Goal: Task Accomplishment & Management: Complete application form

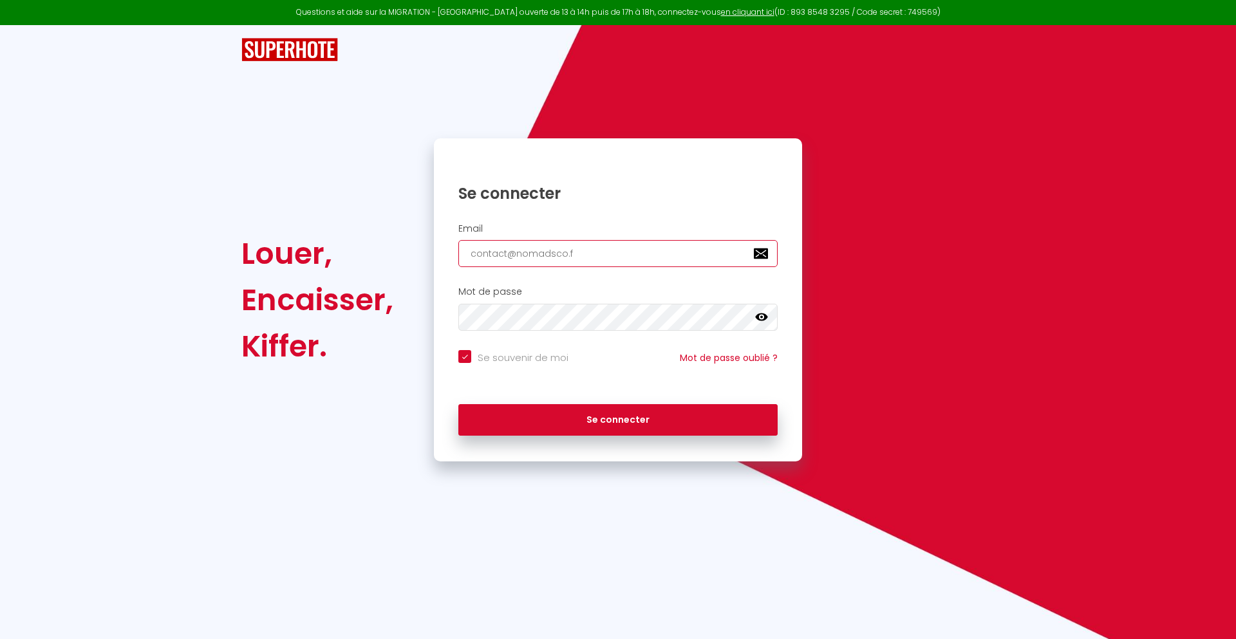
type input "[EMAIL_ADDRESS][DOMAIN_NAME]"
checkbox input "true"
type input "[EMAIL_ADDRESS][DOMAIN_NAME]"
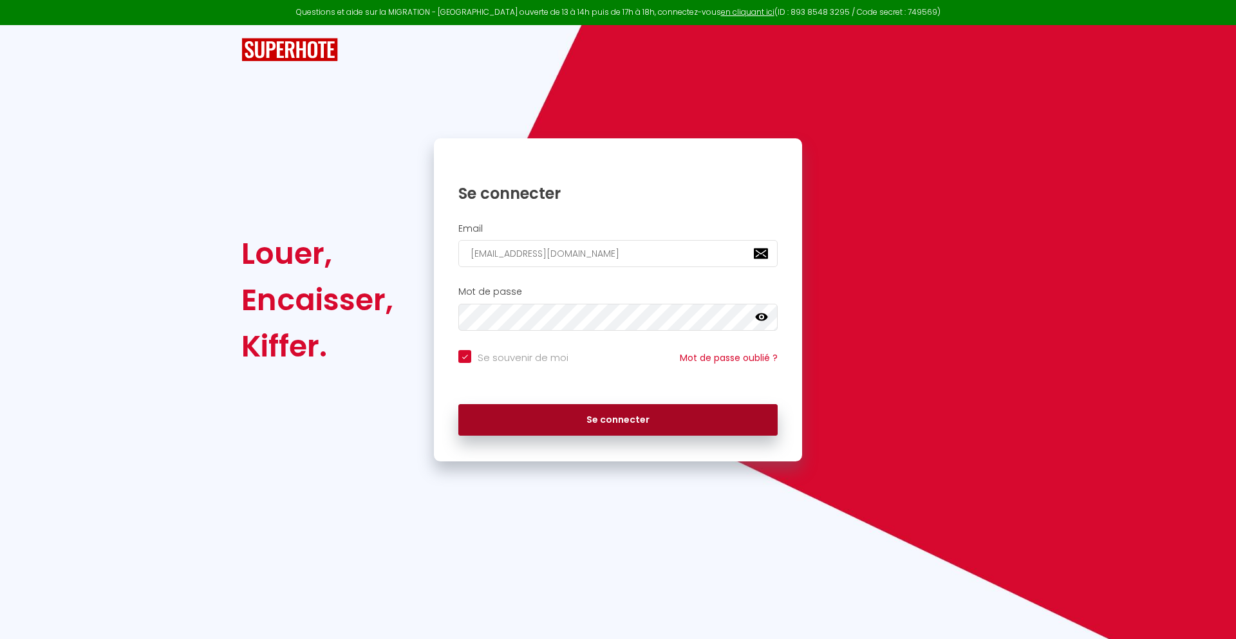
click at [618, 420] on button "Se connecter" at bounding box center [617, 420] width 319 height 32
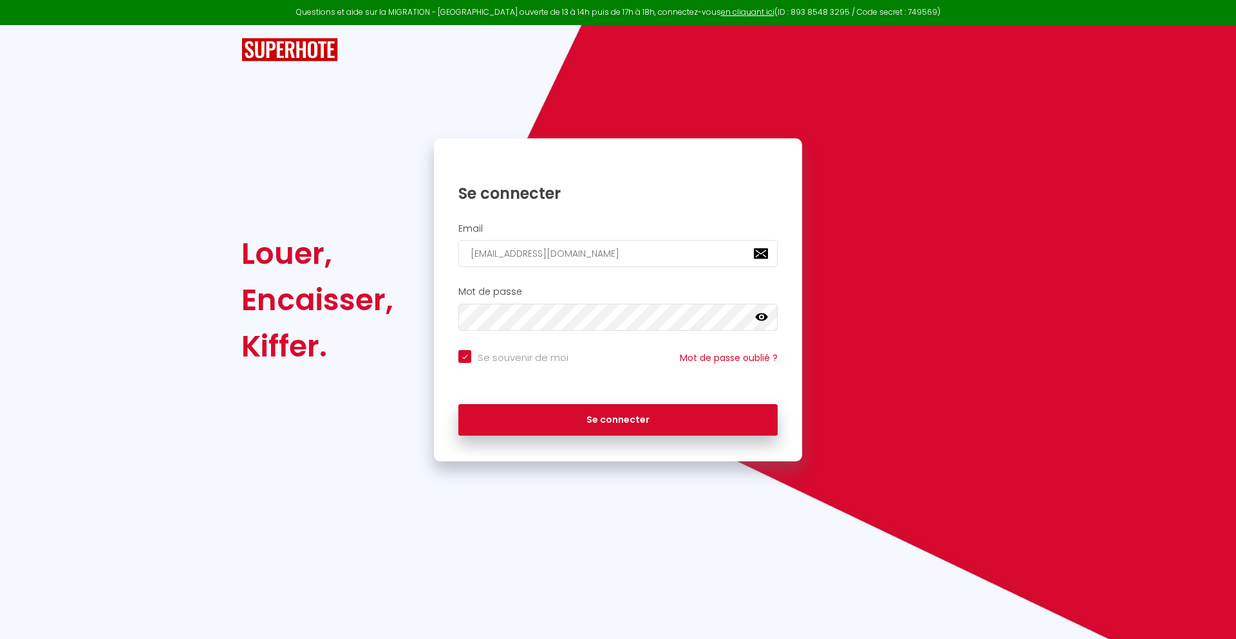
checkbox input "true"
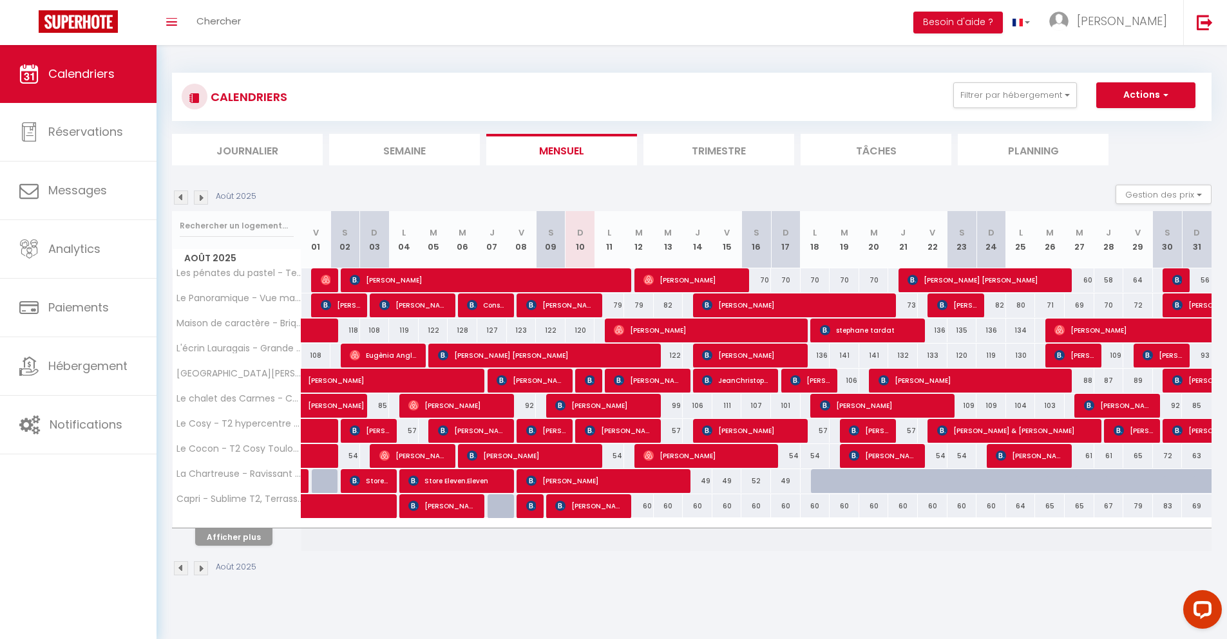
click at [247, 149] on li "Journalier" at bounding box center [247, 150] width 151 height 32
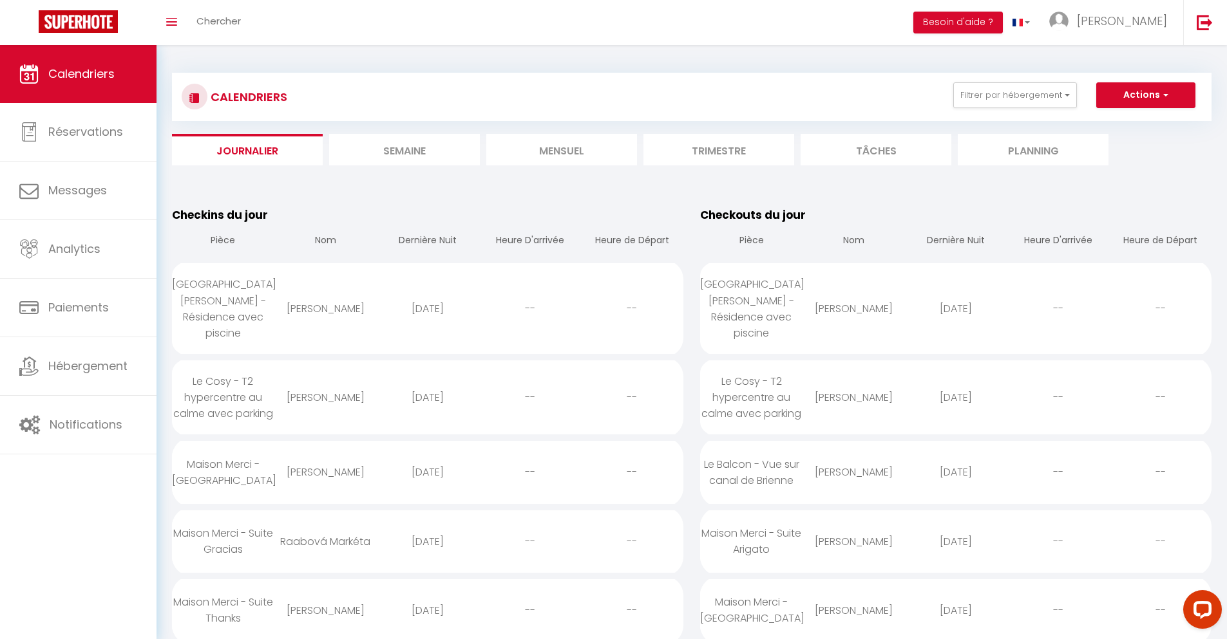
scroll to position [997, 0]
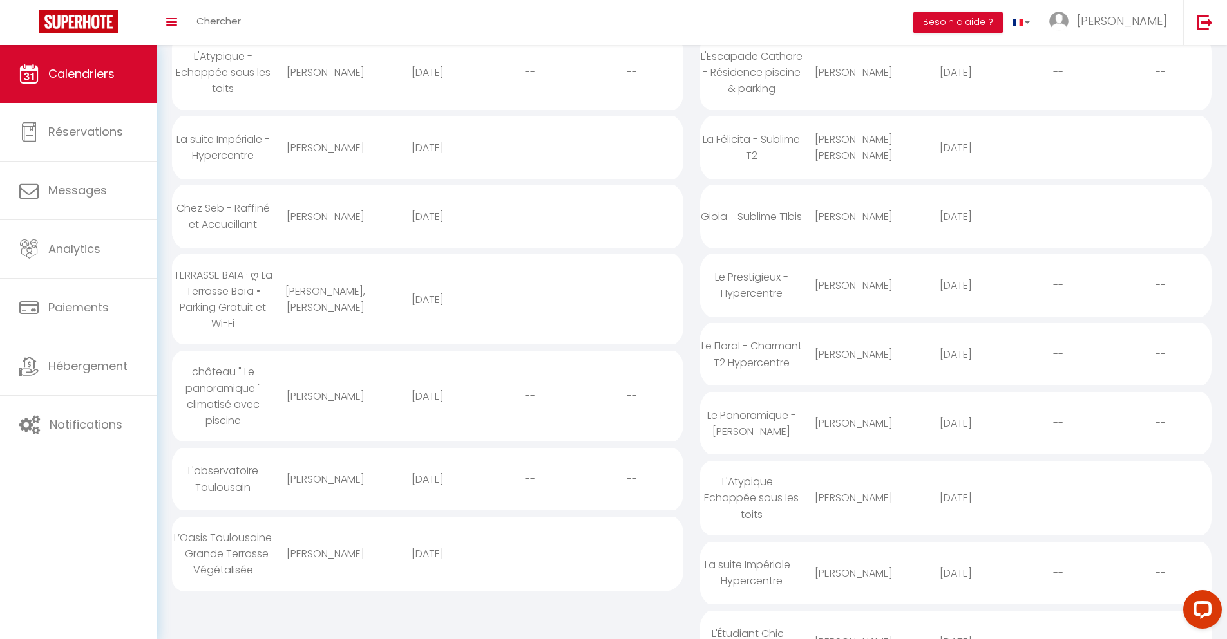
select select "0"
select select "1"
select select
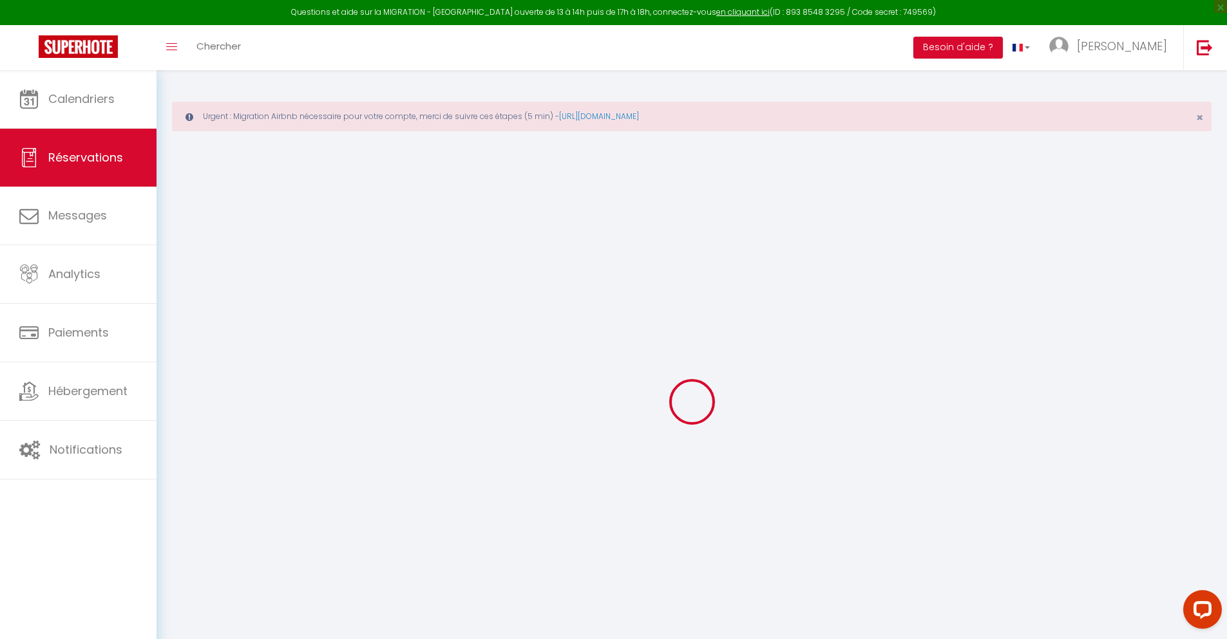
type input "[PERSON_NAME]"
type input "[EMAIL_ADDRESS][DOMAIN_NAME]"
type input "[PHONE_NUMBER]"
select select "DE"
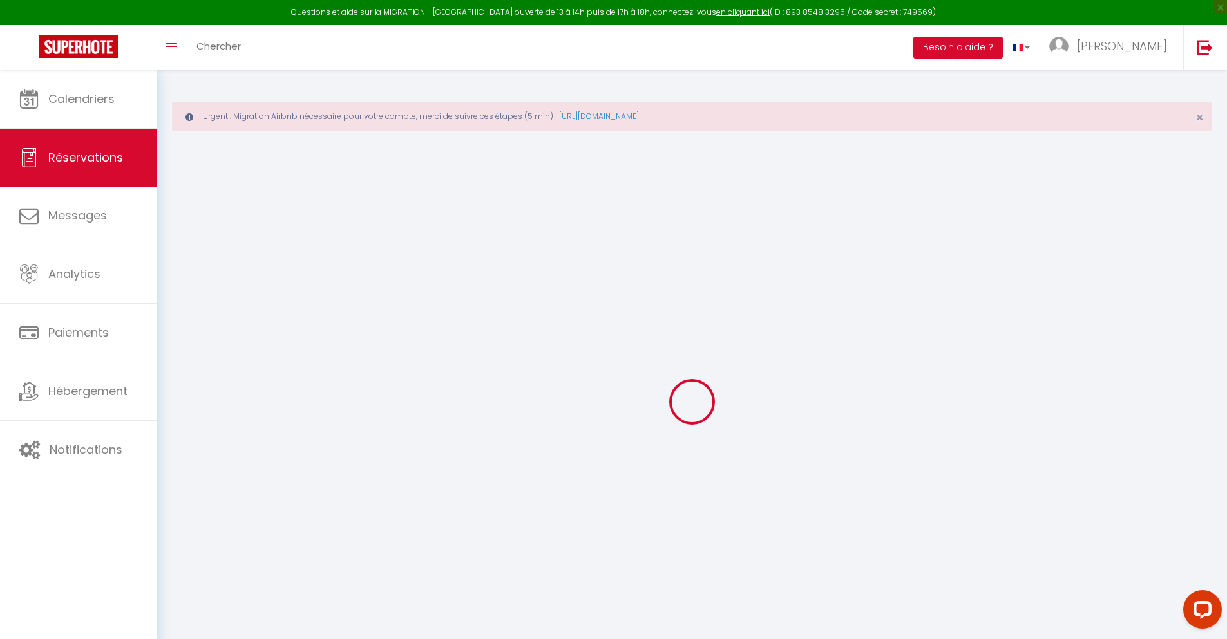
type input "0"
select select "42083"
select select "1"
select select
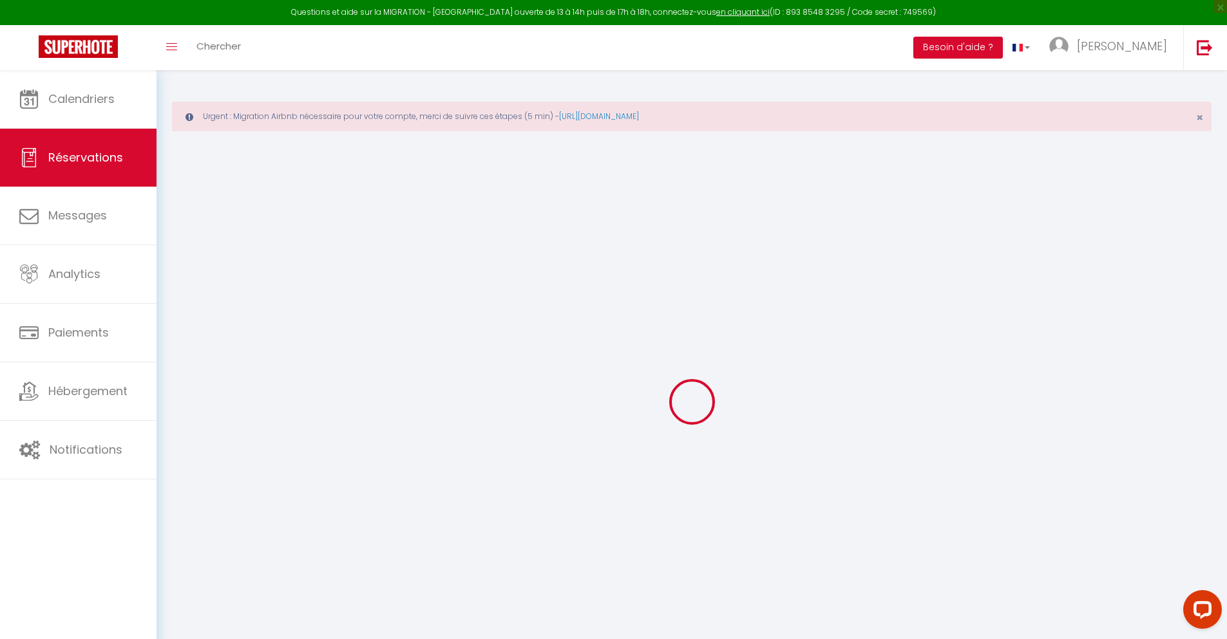
type input "5"
type input "1"
select select "12"
select select
checkbox input "false"
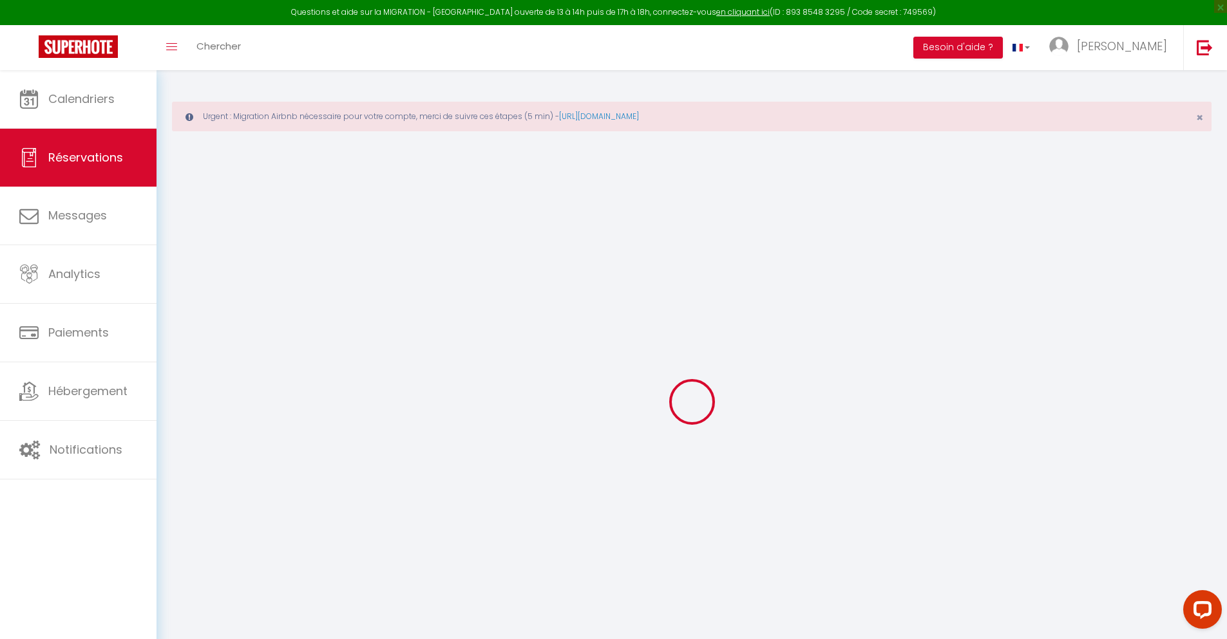
type input "0"
select select "1"
type input "0"
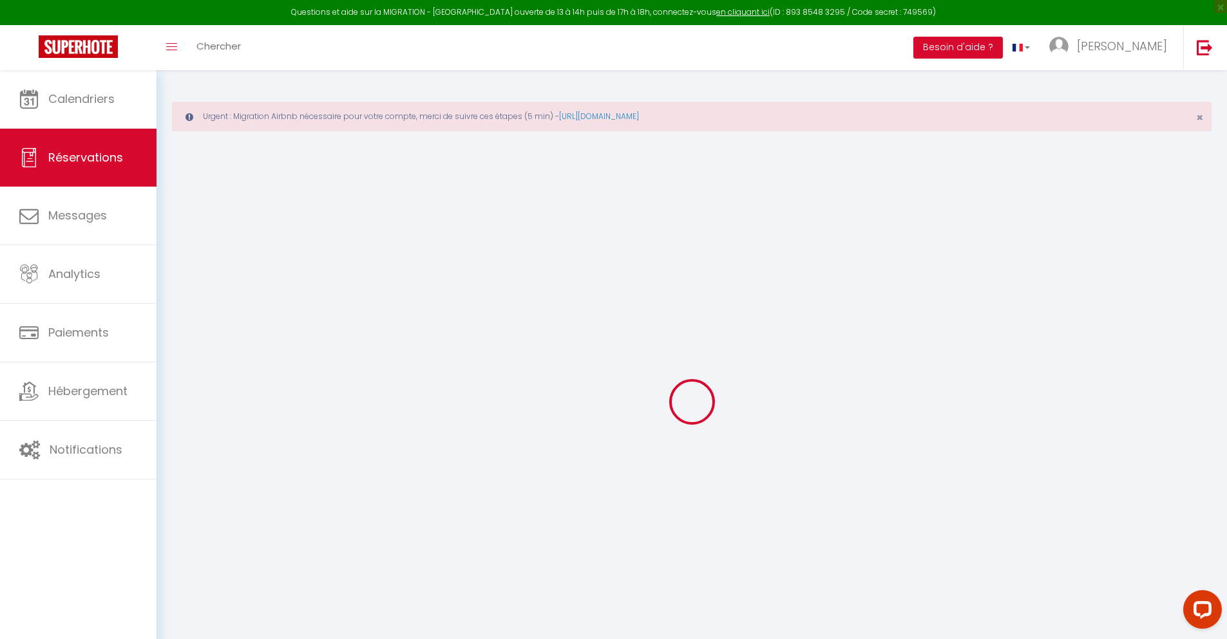
select select
select select "15"
checkbox input "false"
select select
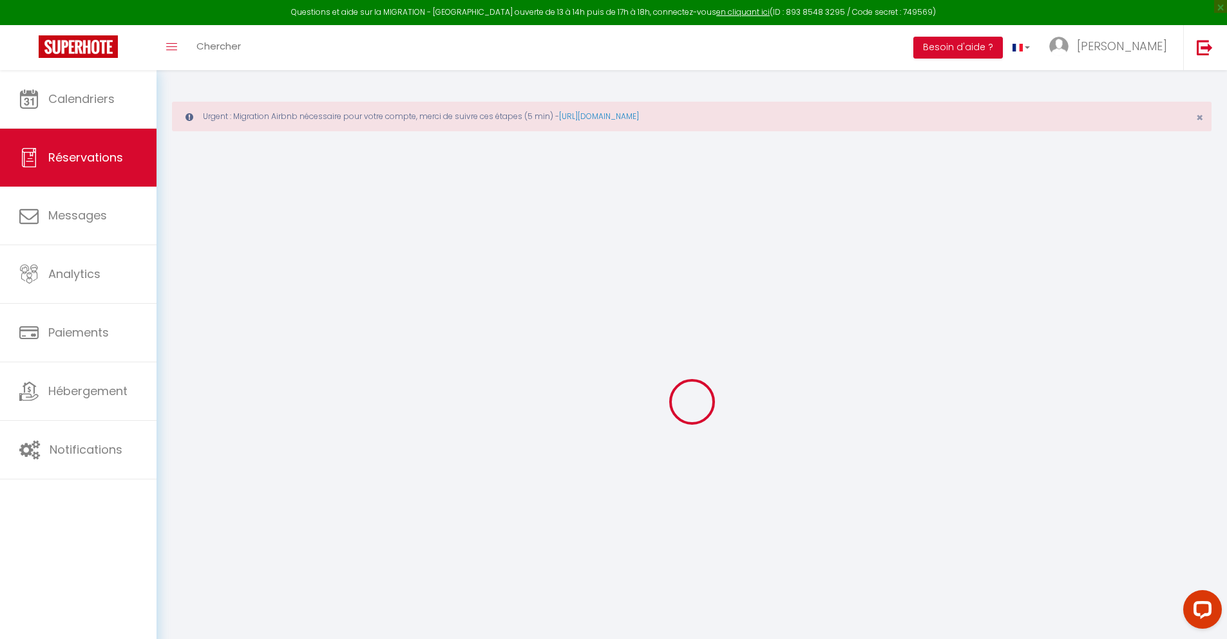
select select
checkbox input "false"
select select
checkbox input "false"
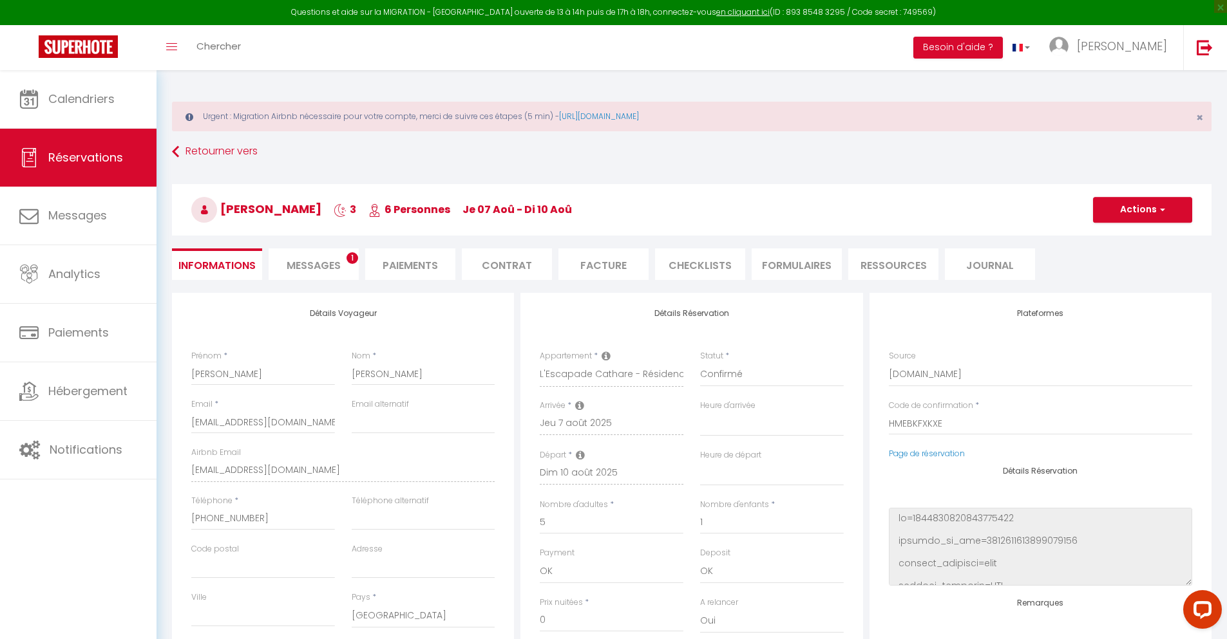
select select
checkbox input "false"
select select
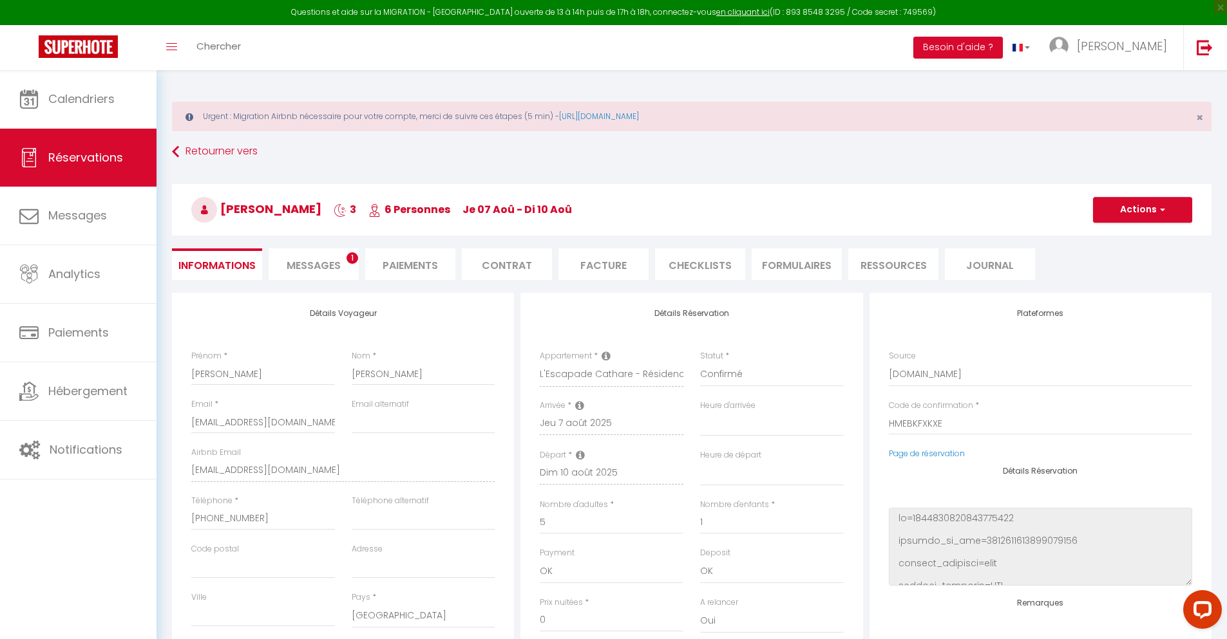
scroll to position [70, 0]
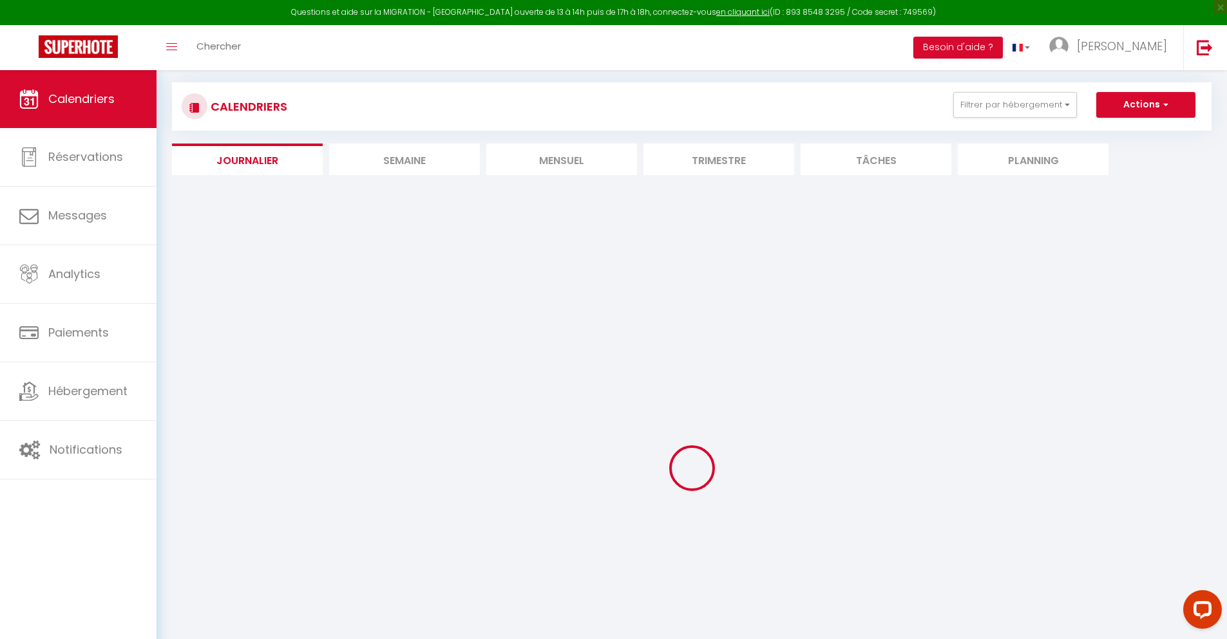
select select
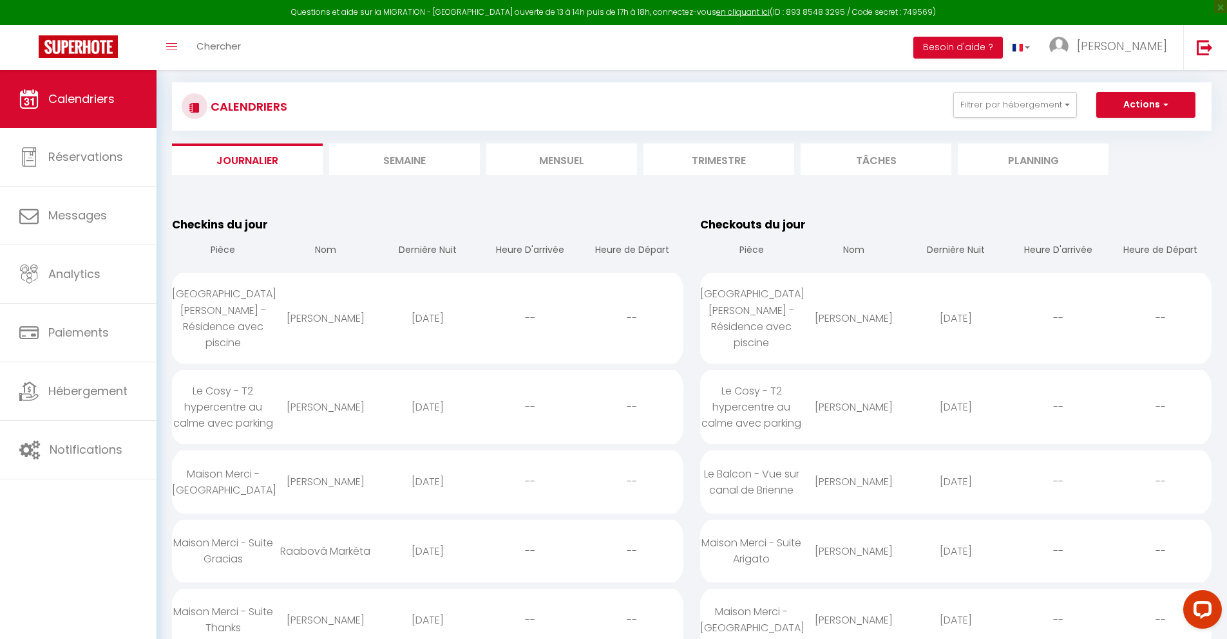
scroll to position [1158, 0]
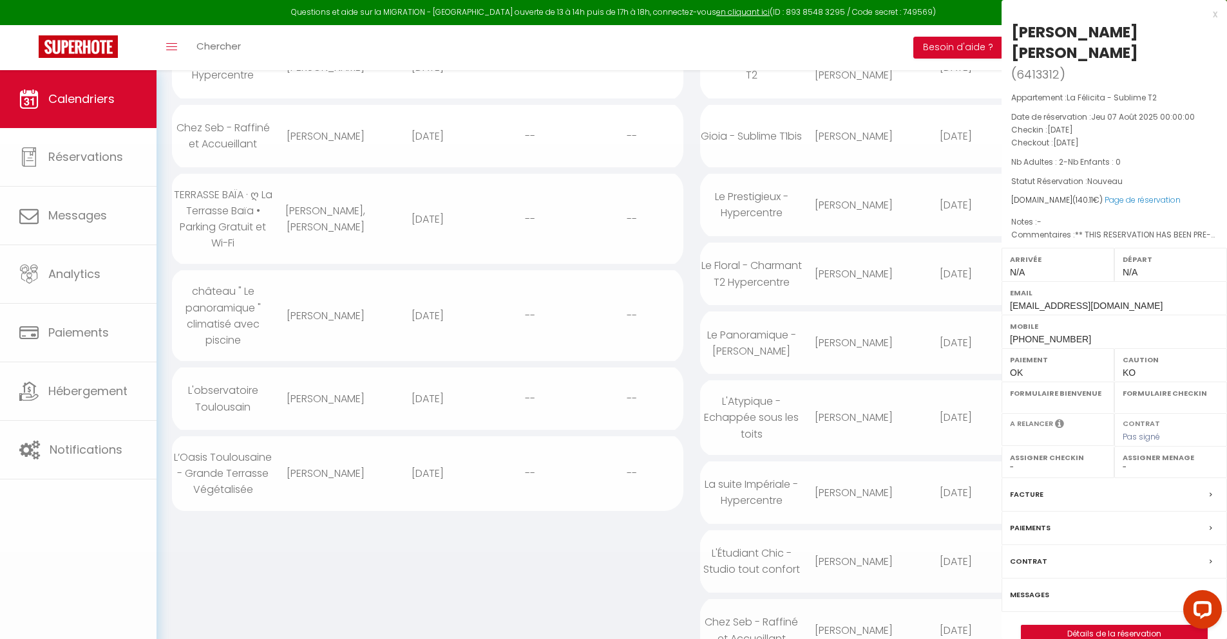
select select "0"
select select "1"
select select
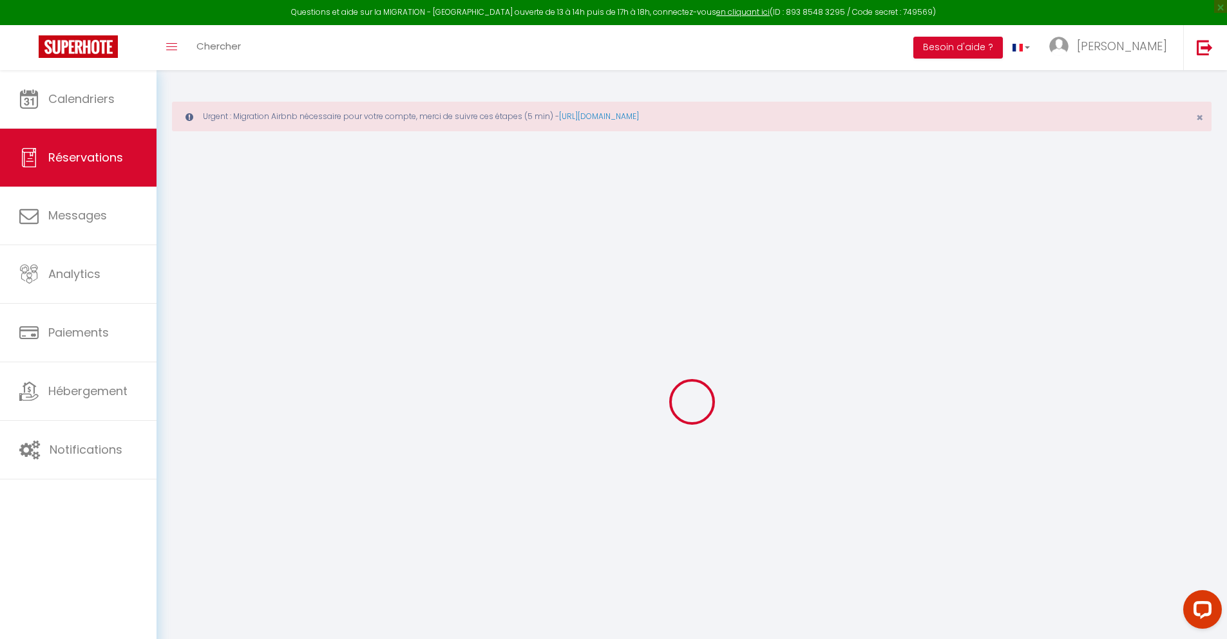
select select
checkbox input "false"
type textarea "** THIS RESERVATION HAS BEEN PRE-PAID ** BOOKING NOTE : Payment charge is EUR 1…"
type input "40"
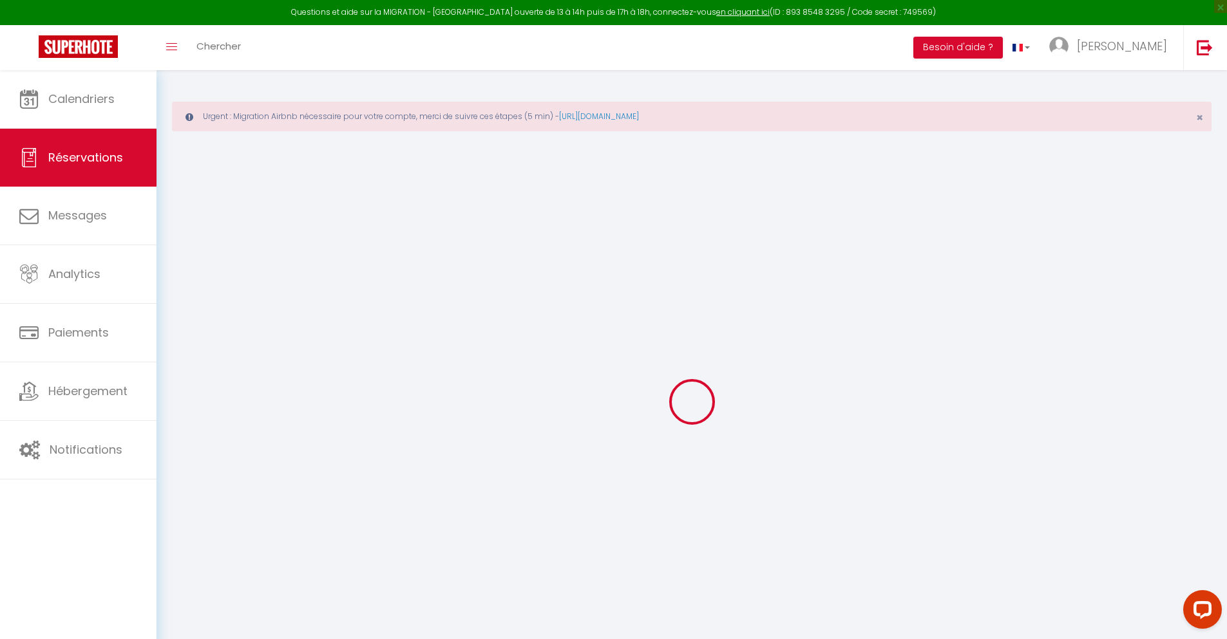
type input "6.15"
select select
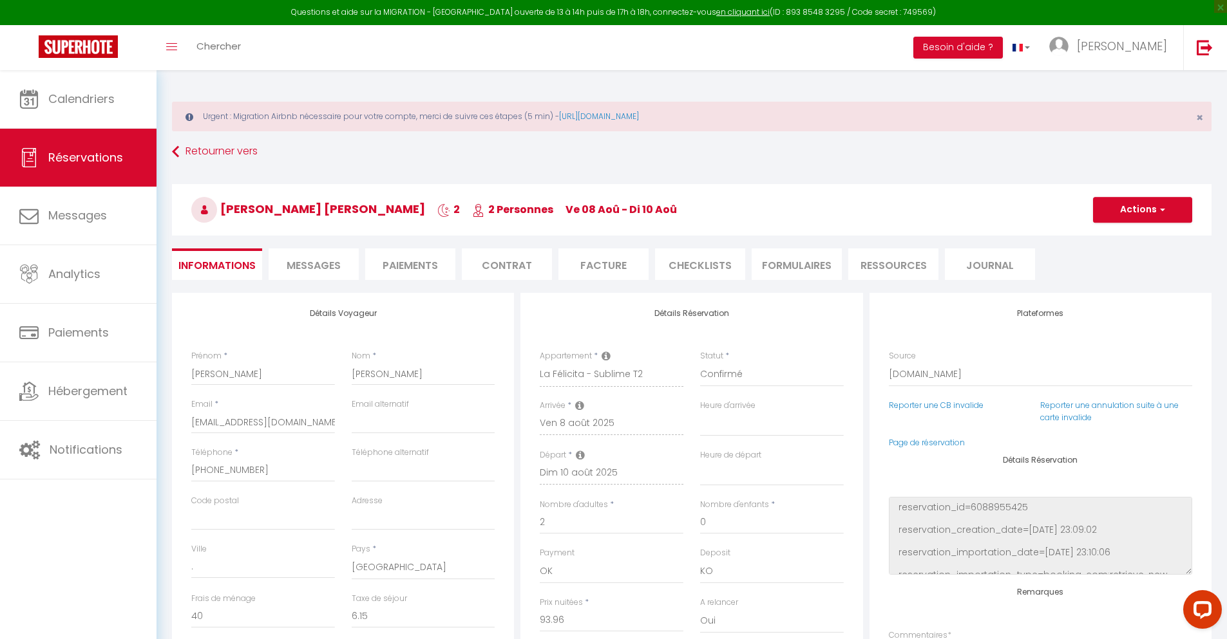
checkbox input "false"
select select
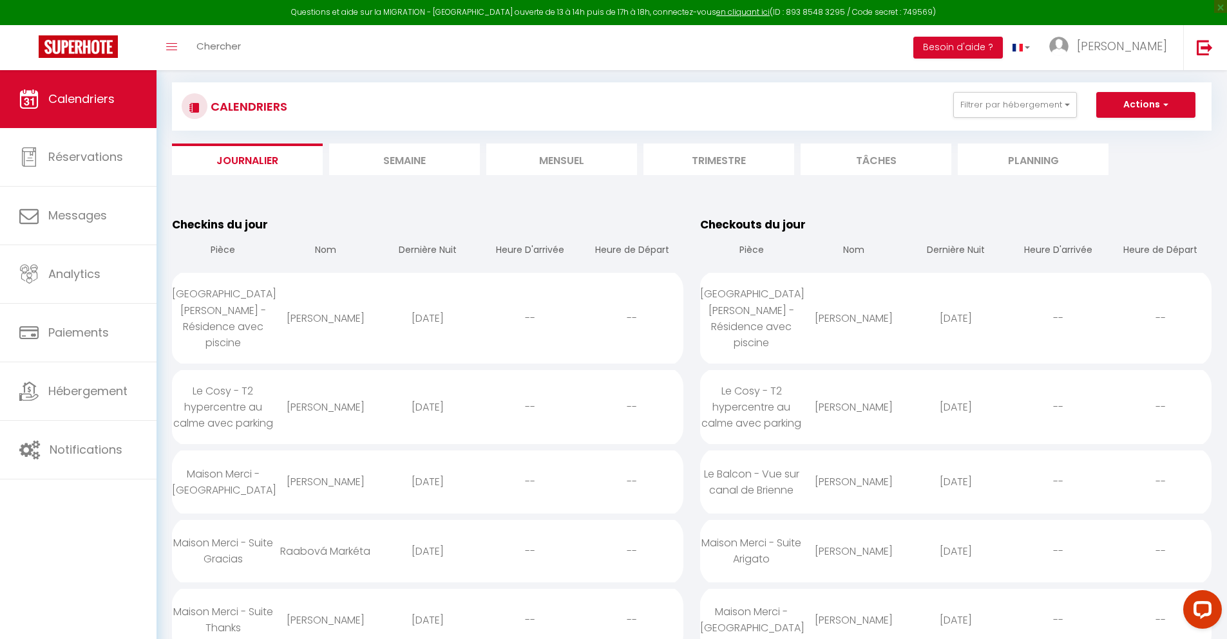
scroll to position [1227, 0]
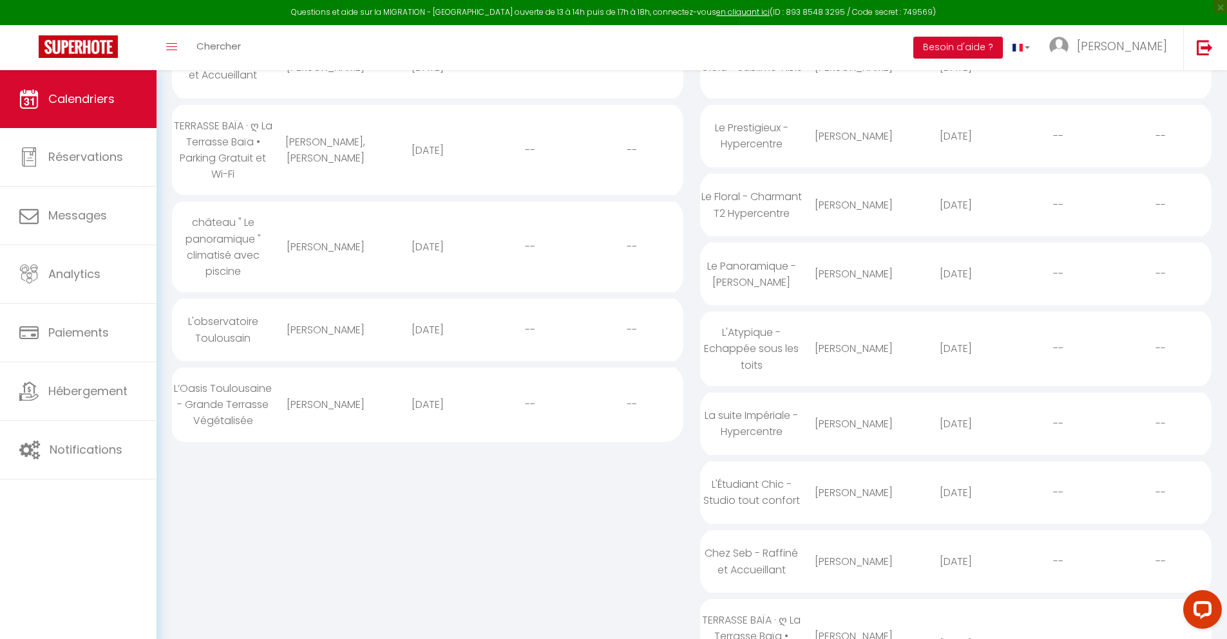
select select "0"
select select "1"
select select
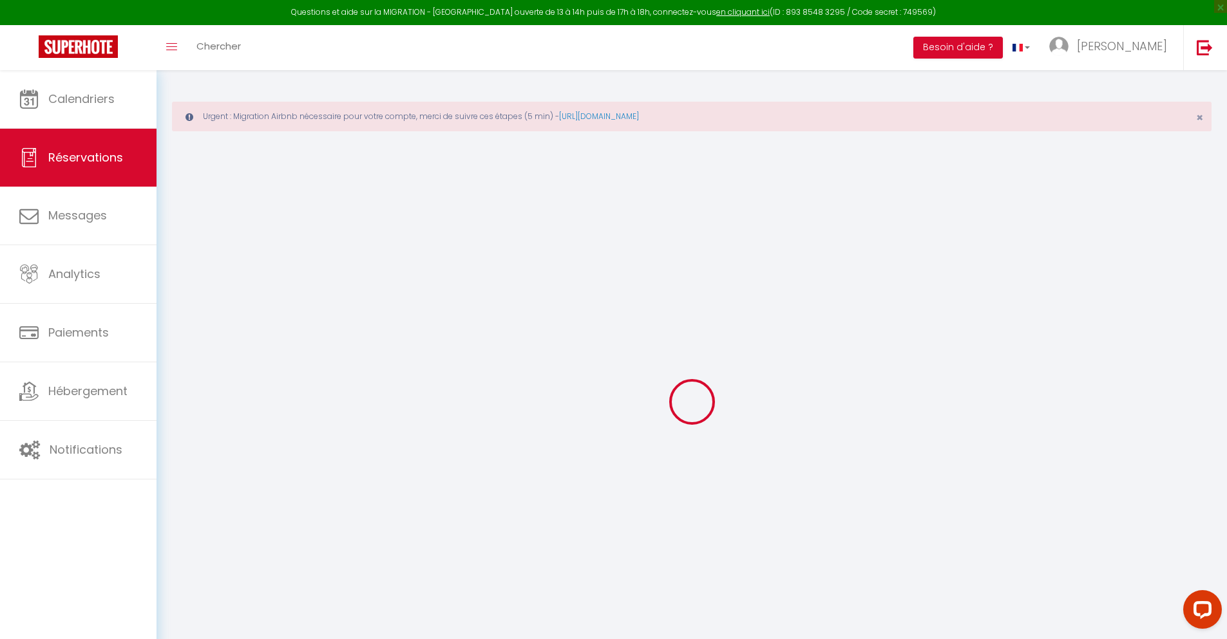
select select
checkbox input "false"
type textarea "** THIS RESERVATION HAS BEEN PRE-PAID ** BOOKING NOTE : Payment charge is EUR 3…"
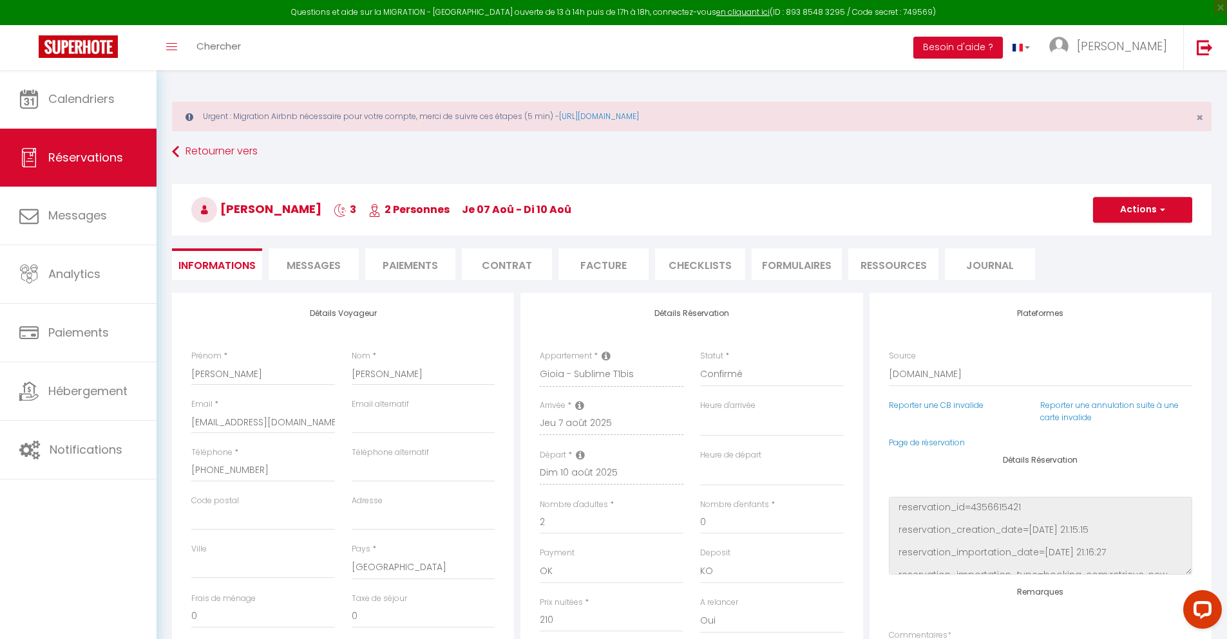
type input "40"
type input "13.75"
select select
checkbox input "false"
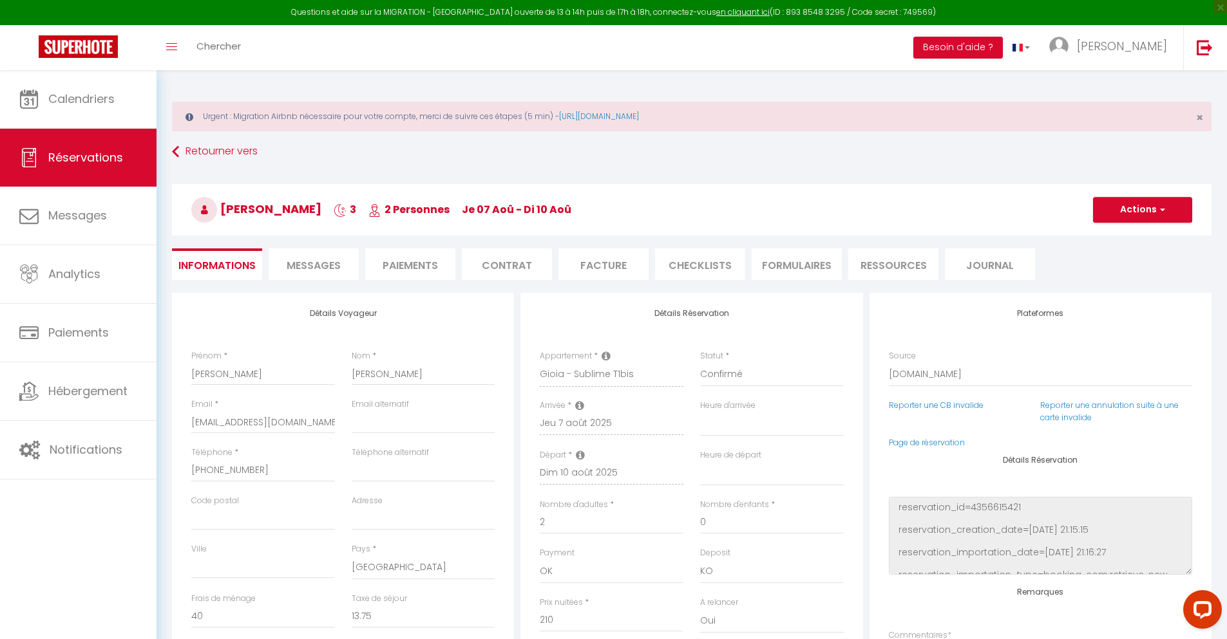
select select
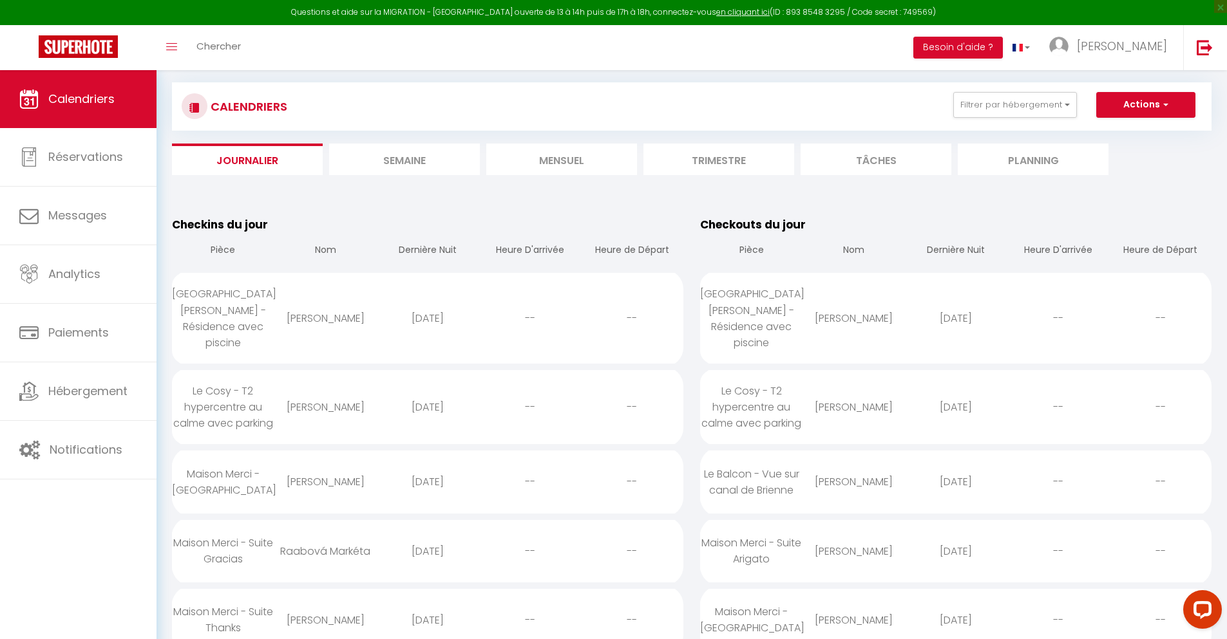
scroll to position [1296, 0]
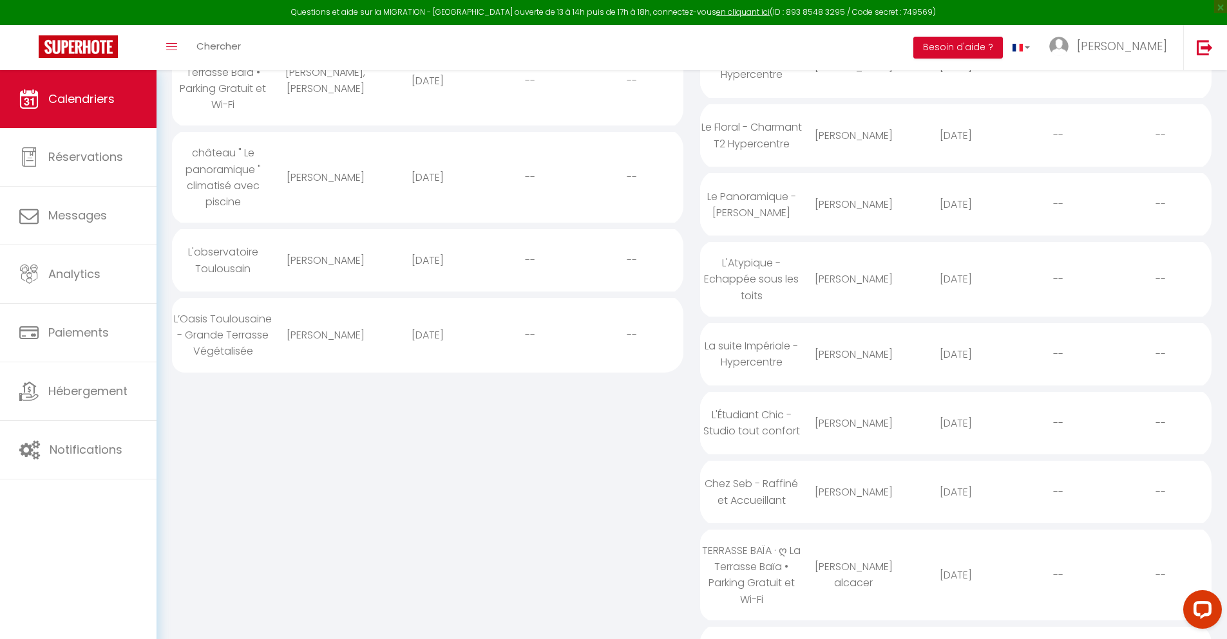
select select "0"
select select "1"
select select
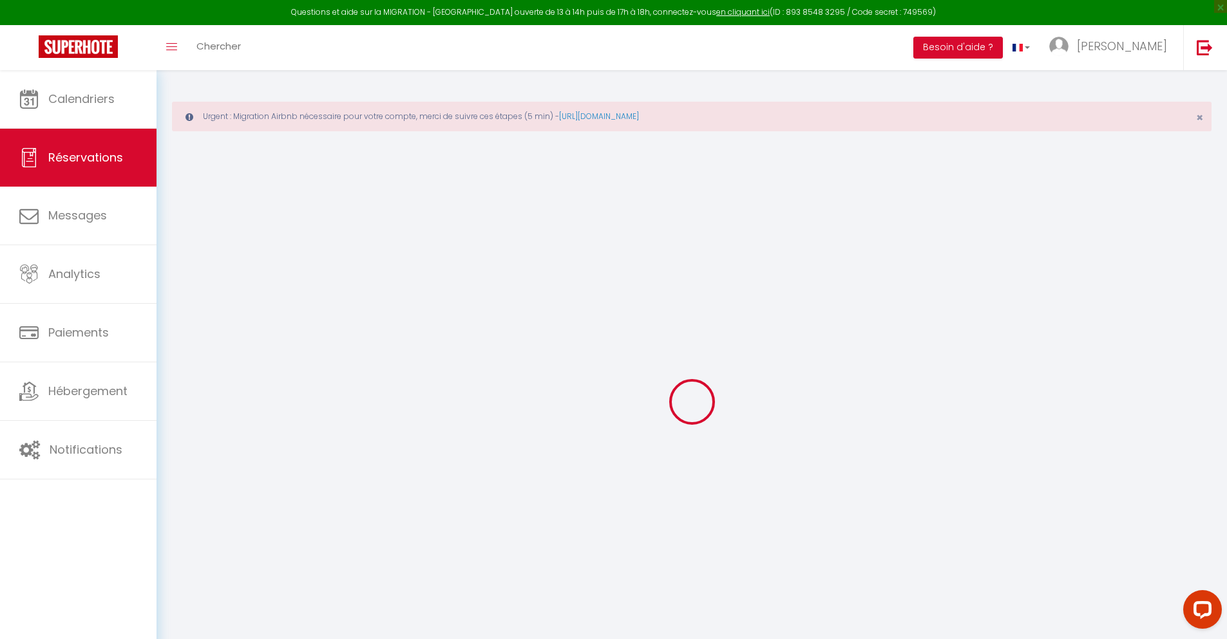
select select
checkbox input "false"
type textarea "** THIS RESERVATION HAS BEEN PRE-PAID ** Reservation has a cancellation grace p…"
type input "40"
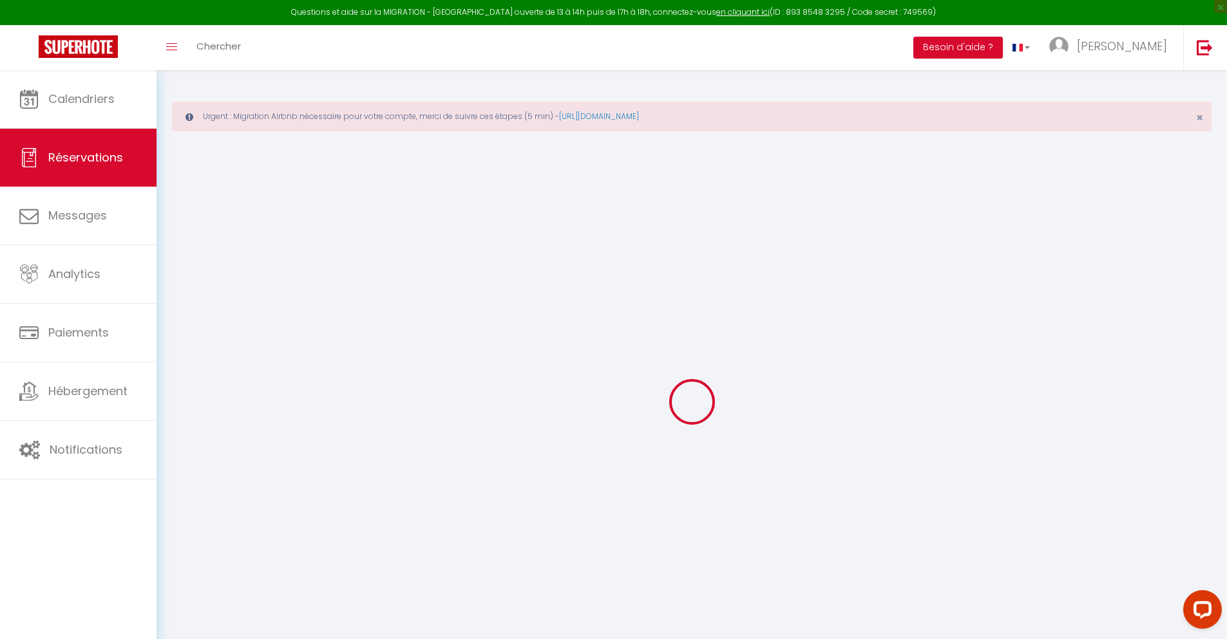
type input "6.79"
select select
checkbox input "false"
select select
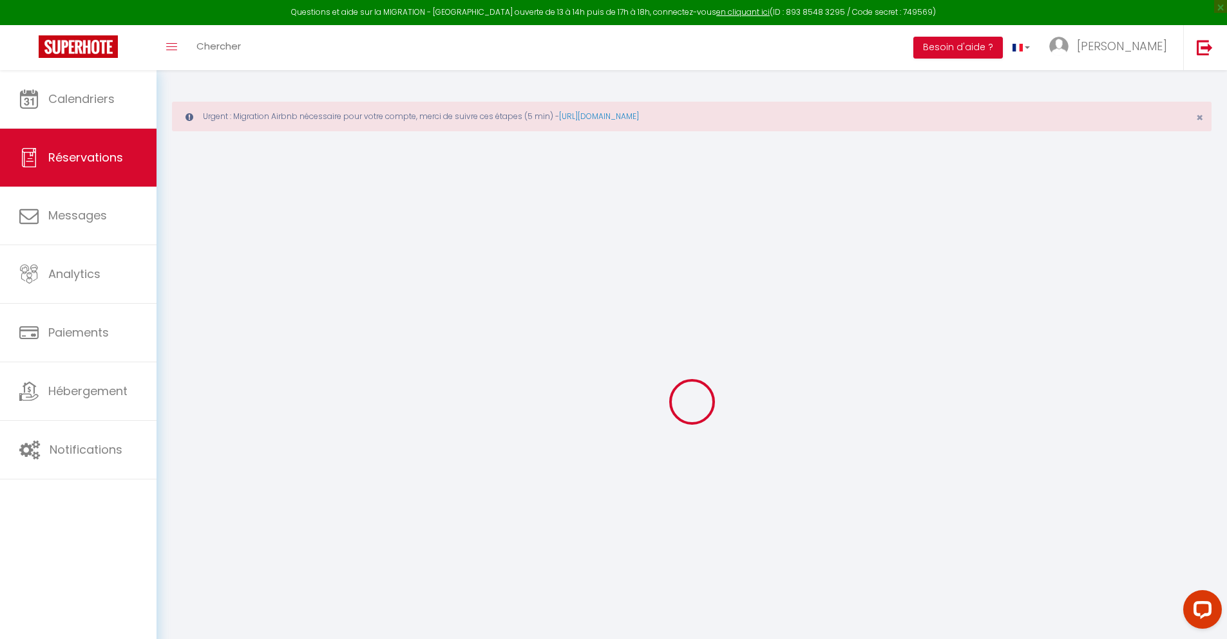
select select
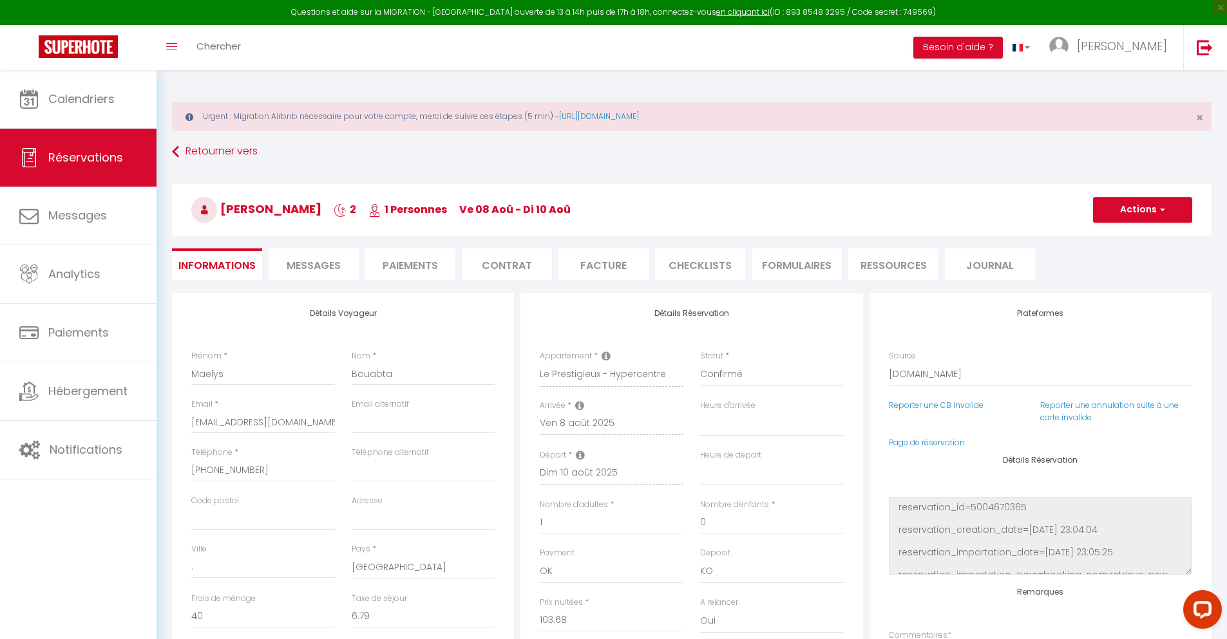
scroll to position [70, 0]
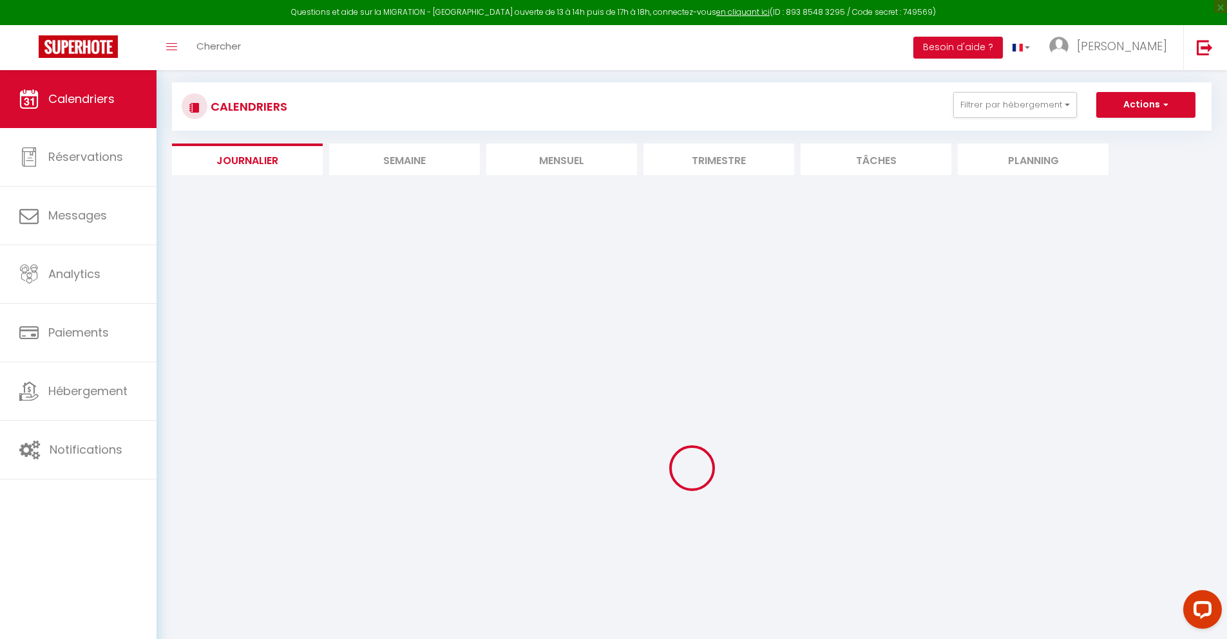
select select
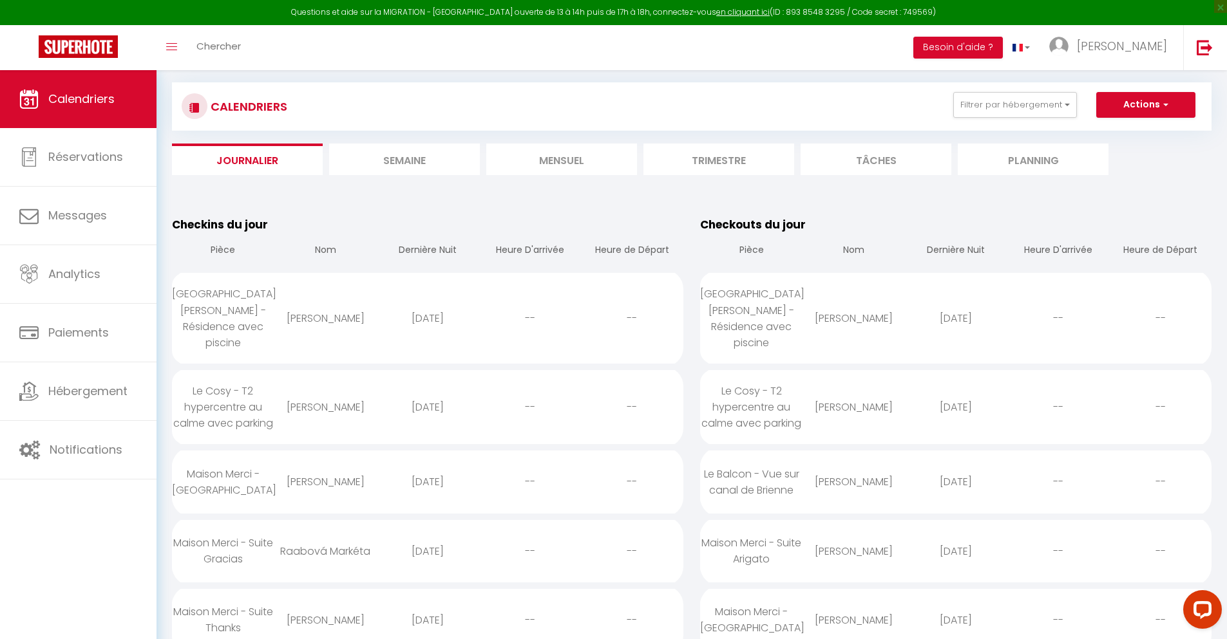
scroll to position [1365, 0]
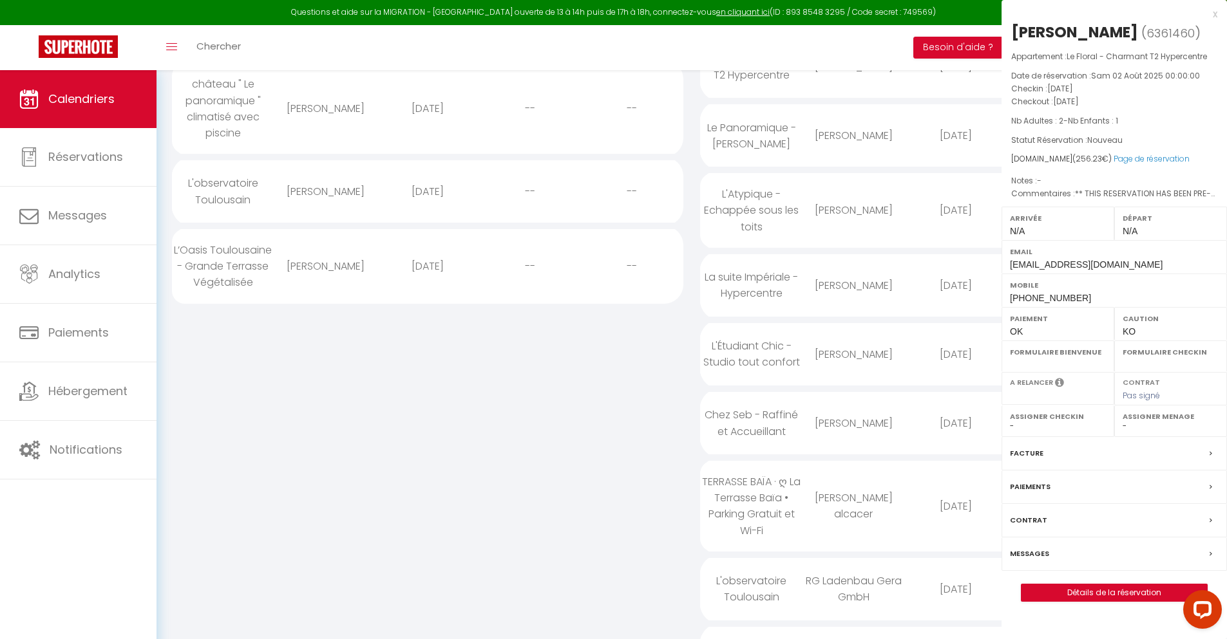
select select "0"
select select "1"
select select
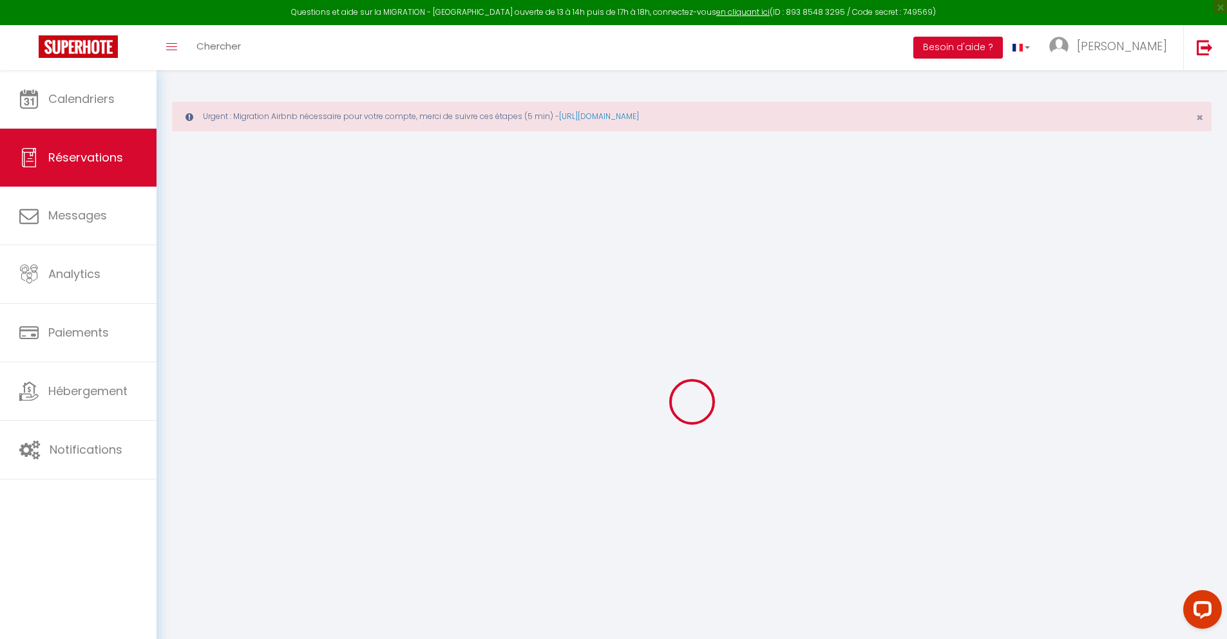
select select
checkbox input "false"
type textarea "** THIS RESERVATION HAS BEEN PRE-PAID ** Reservation has a cancellation grace p…"
type input "30"
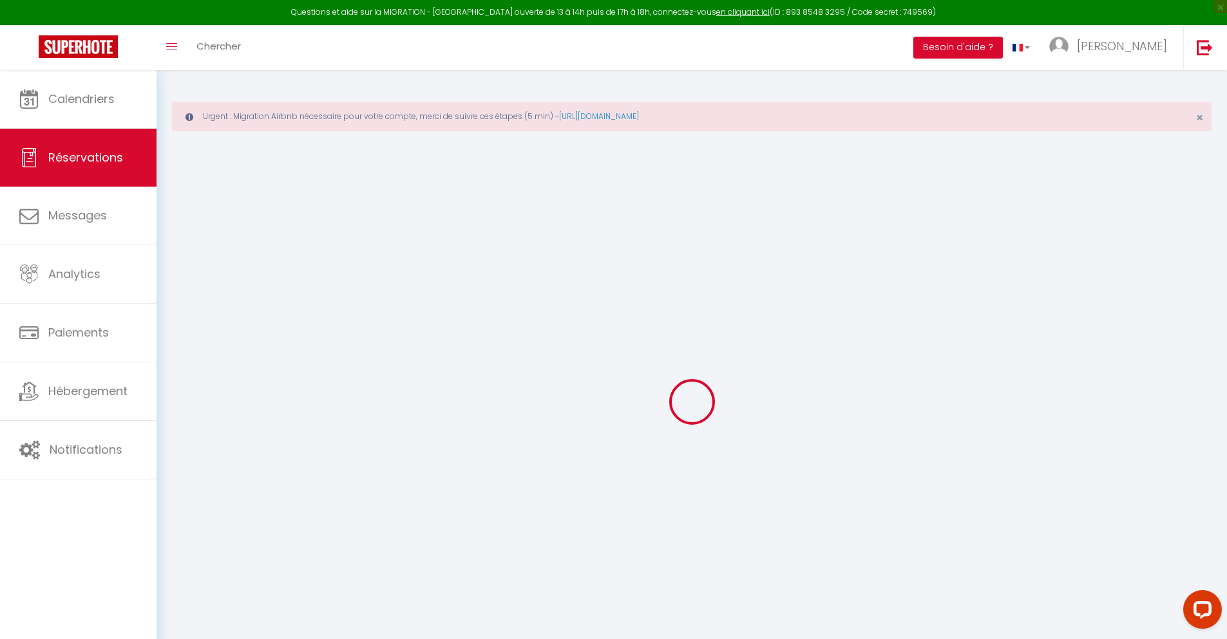
type input "10.77"
select select
checkbox input "false"
select select
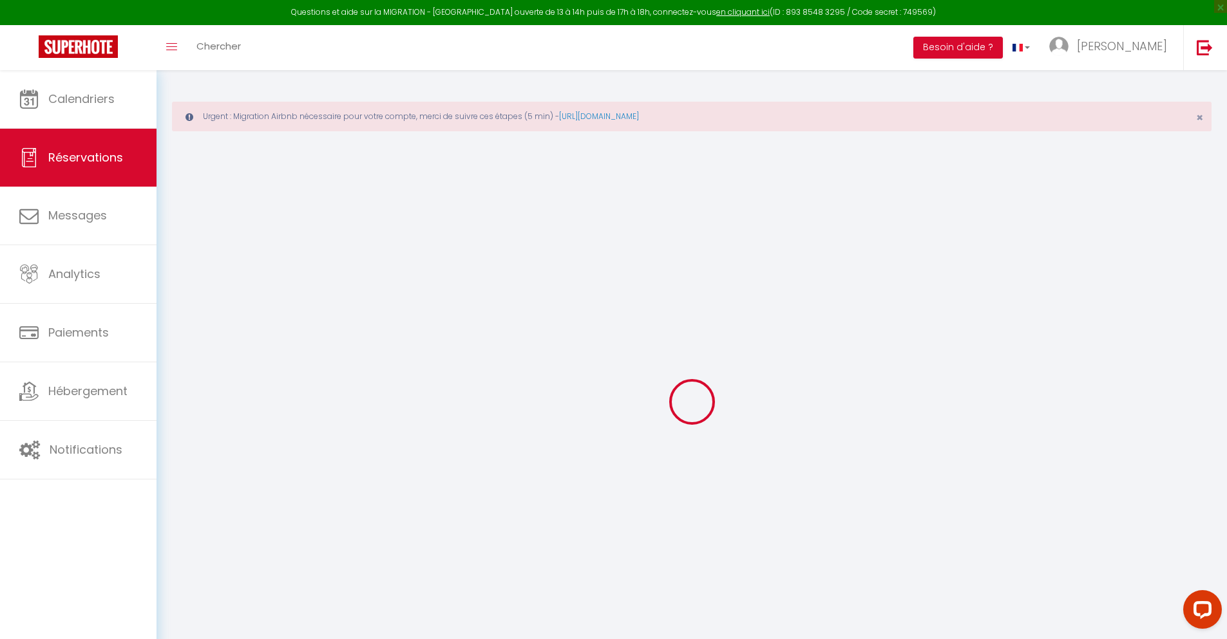
select select
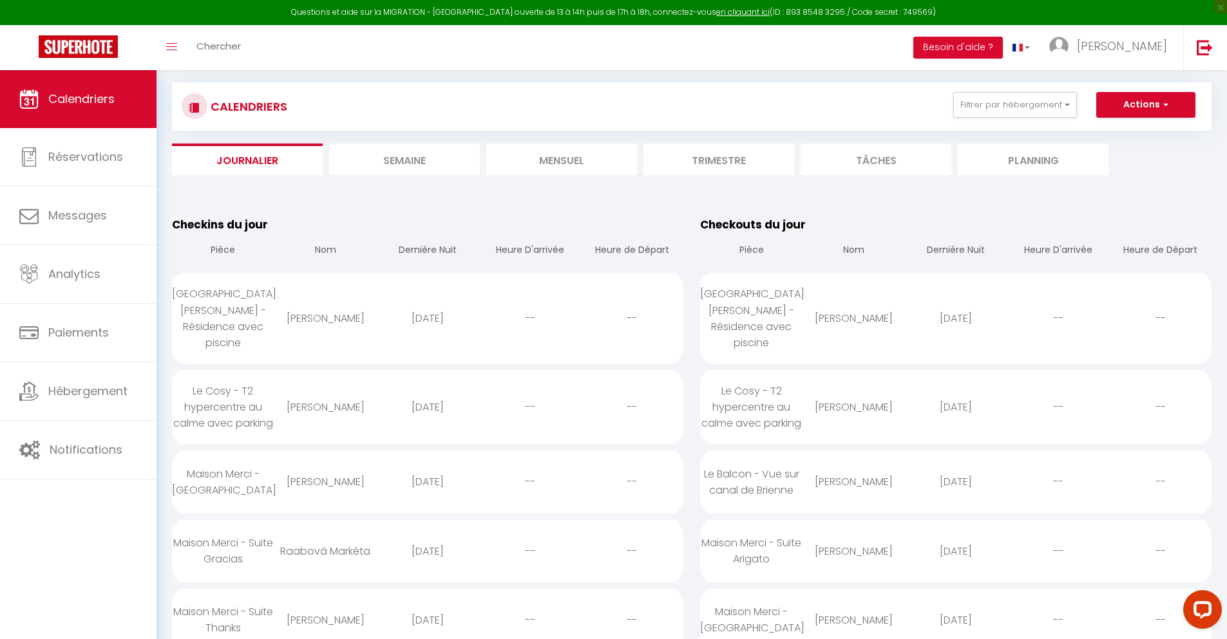
scroll to position [1445, 0]
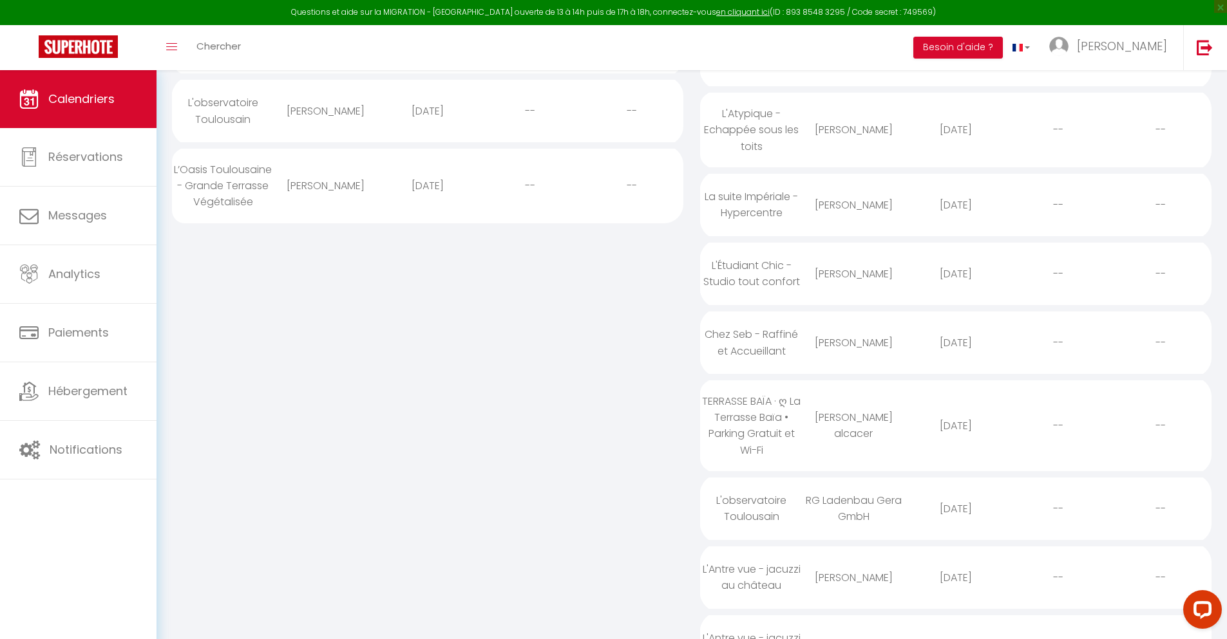
select select "0"
select select "1"
select select
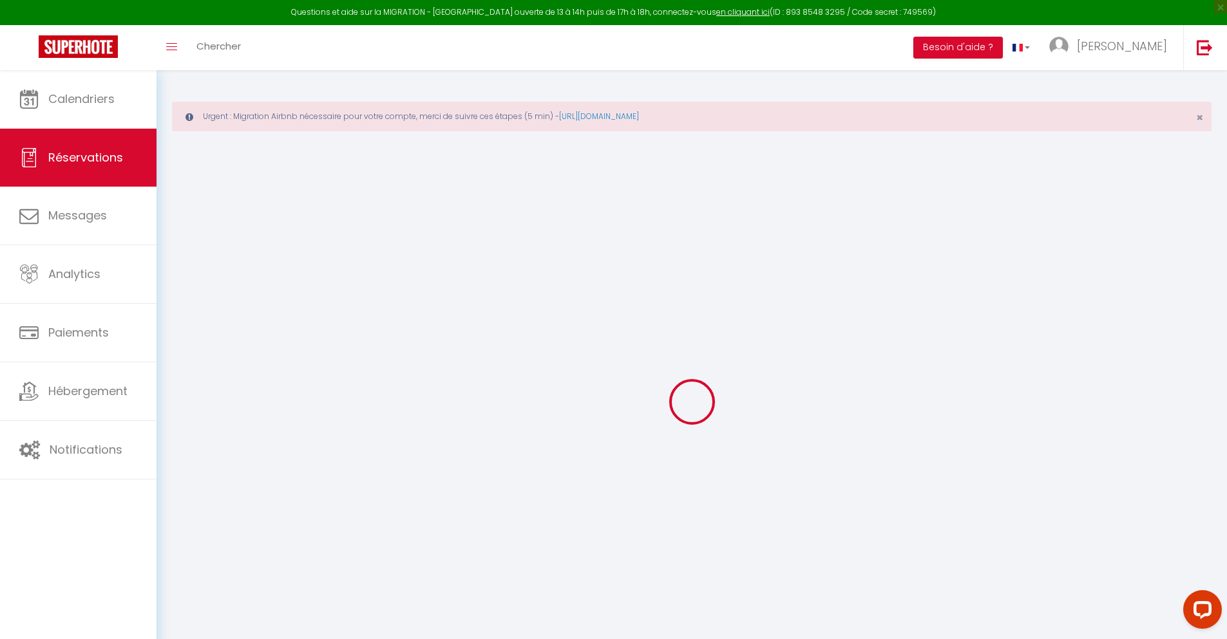
type input "[PERSON_NAME]"
type input "[EMAIL_ADDRESS][DOMAIN_NAME]"
type input "[PHONE_NUMBER]"
type input "."
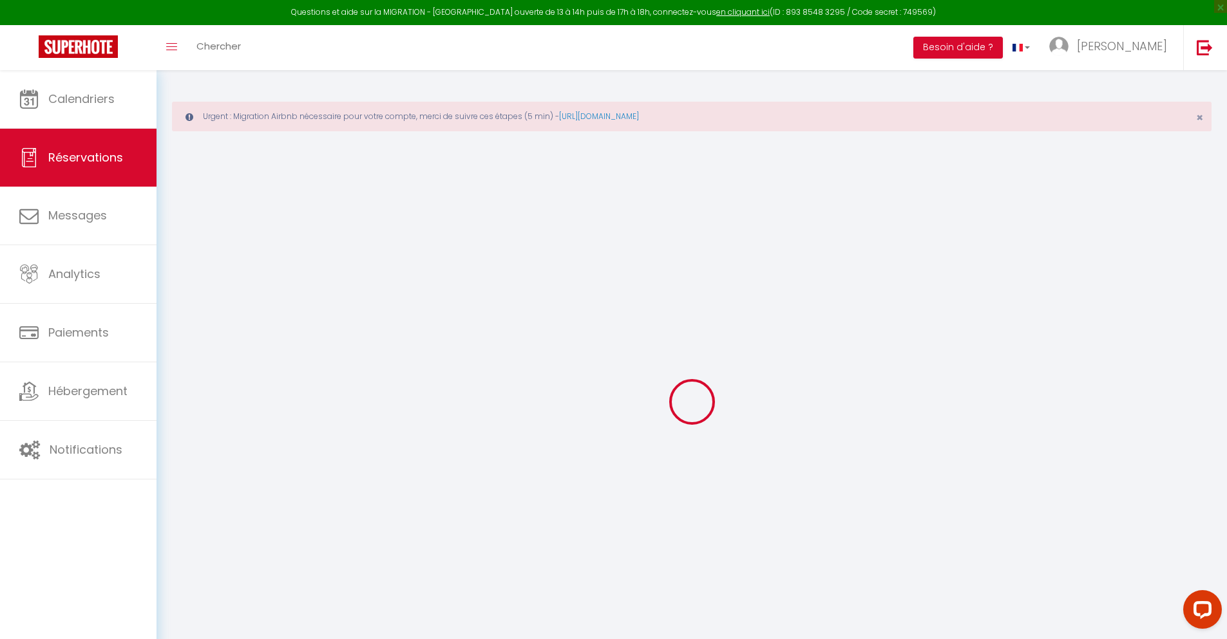
select select "FR"
type input "34.85"
type input "2.99"
select select "48251"
select select "1"
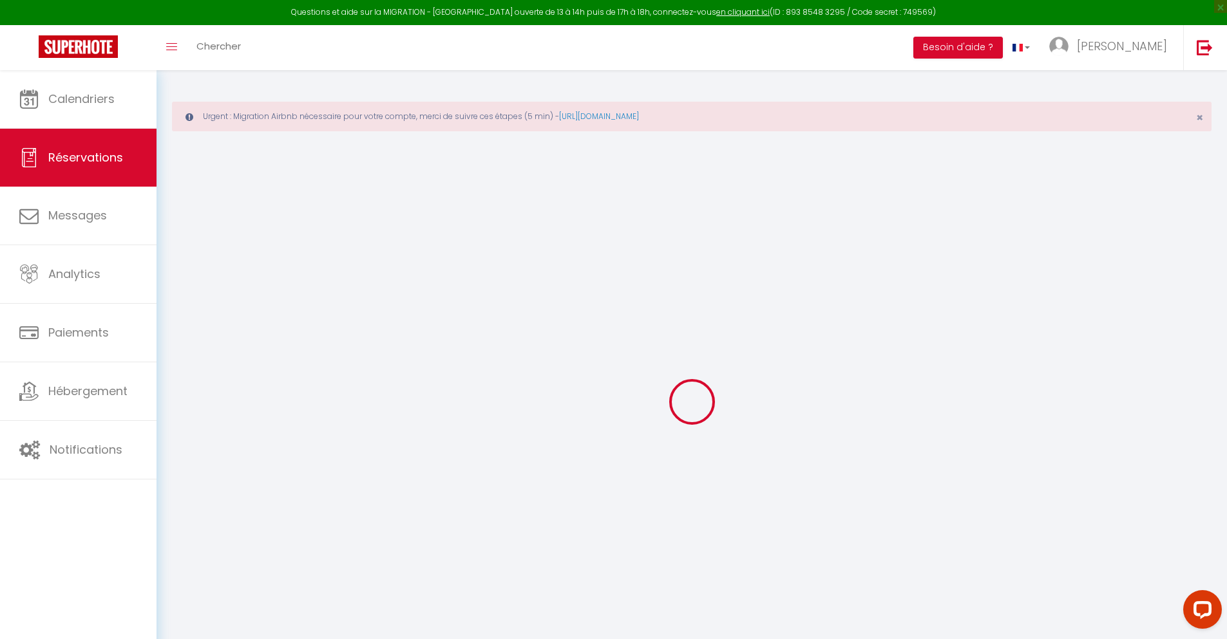
select select
type input "4"
select select "12"
select select
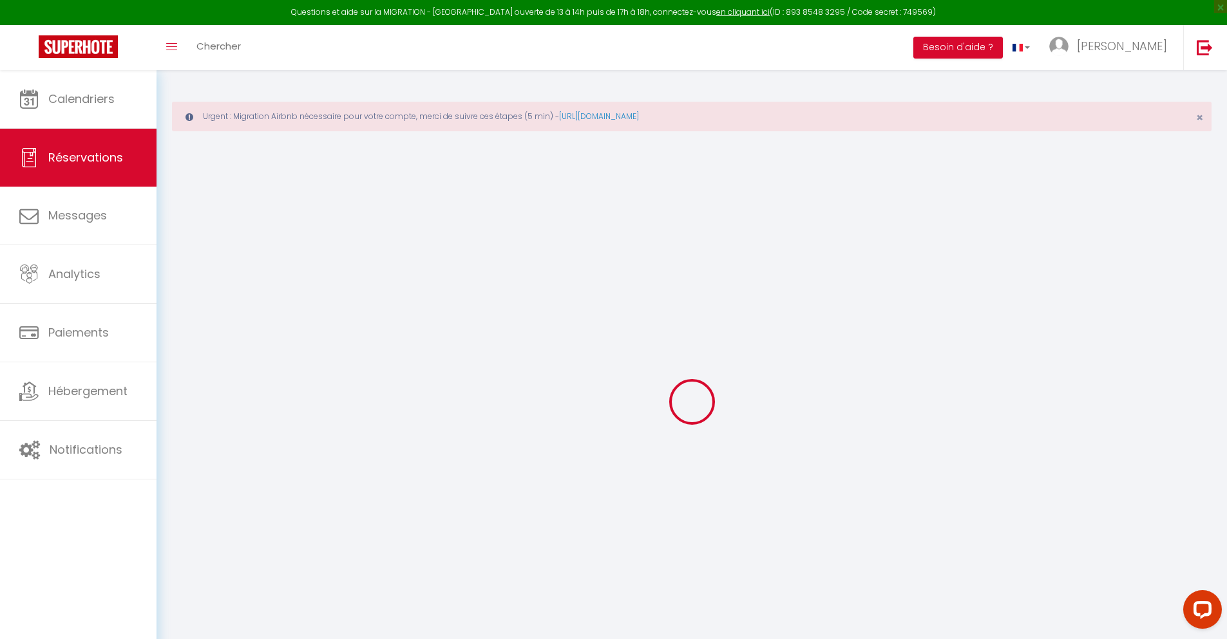
type input "135"
checkbox input "false"
type input "0"
select select "2"
type input "0"
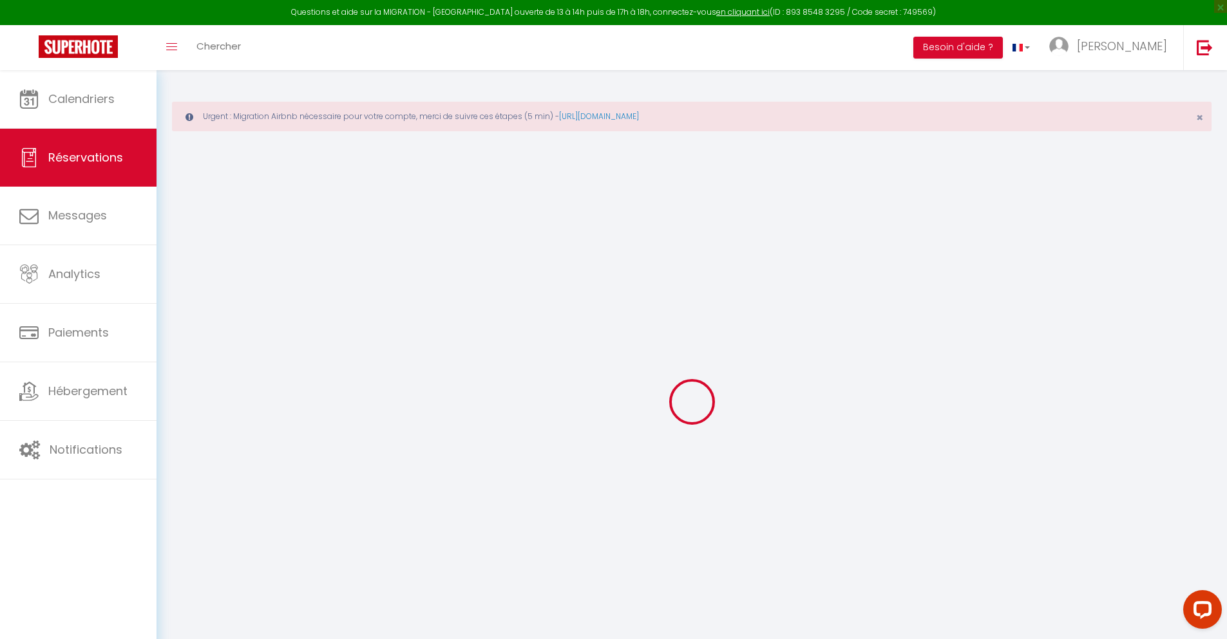
type input "0"
select select
select select "14"
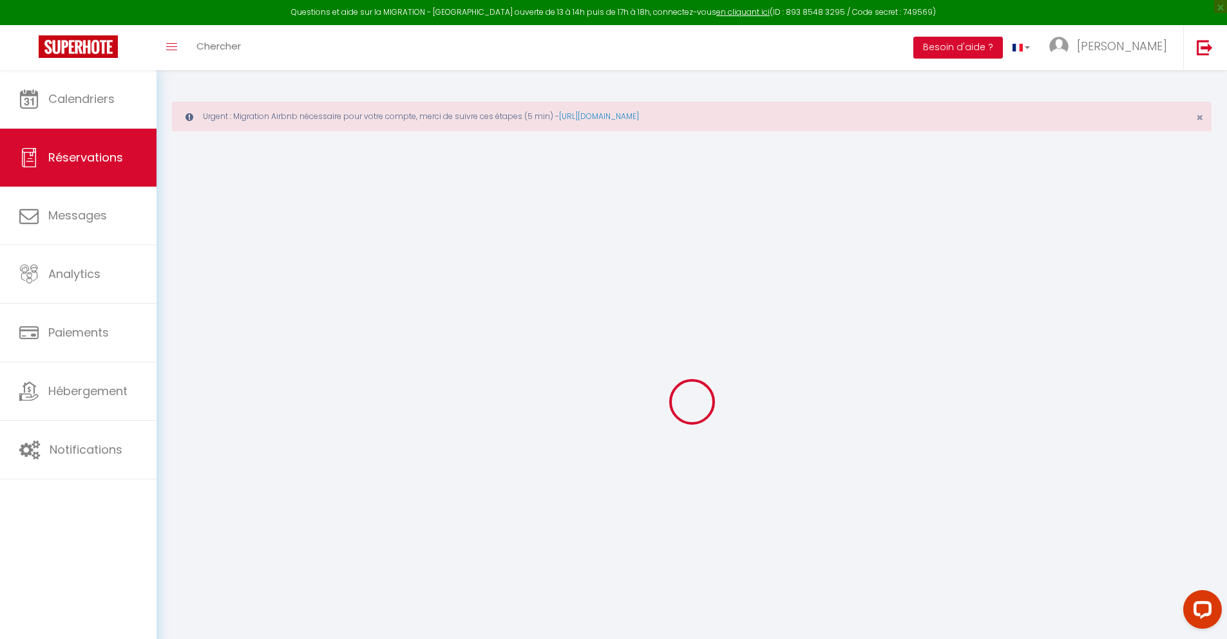
checkbox input "false"
select select
checkbox input "false"
select select
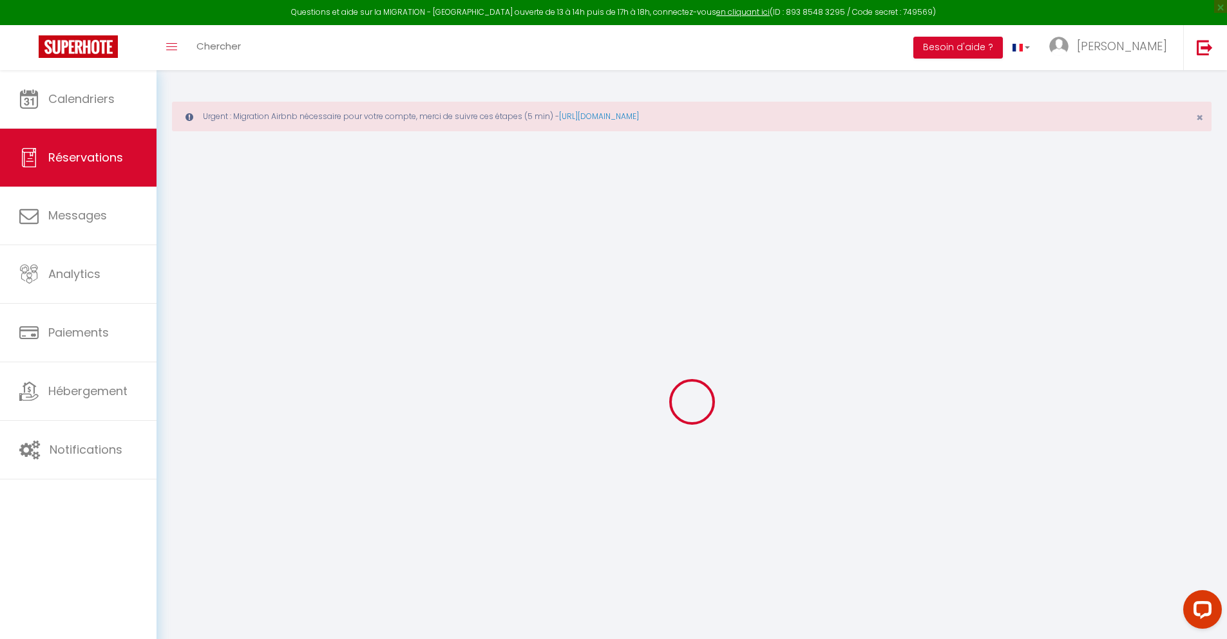
select select
checkbox input "false"
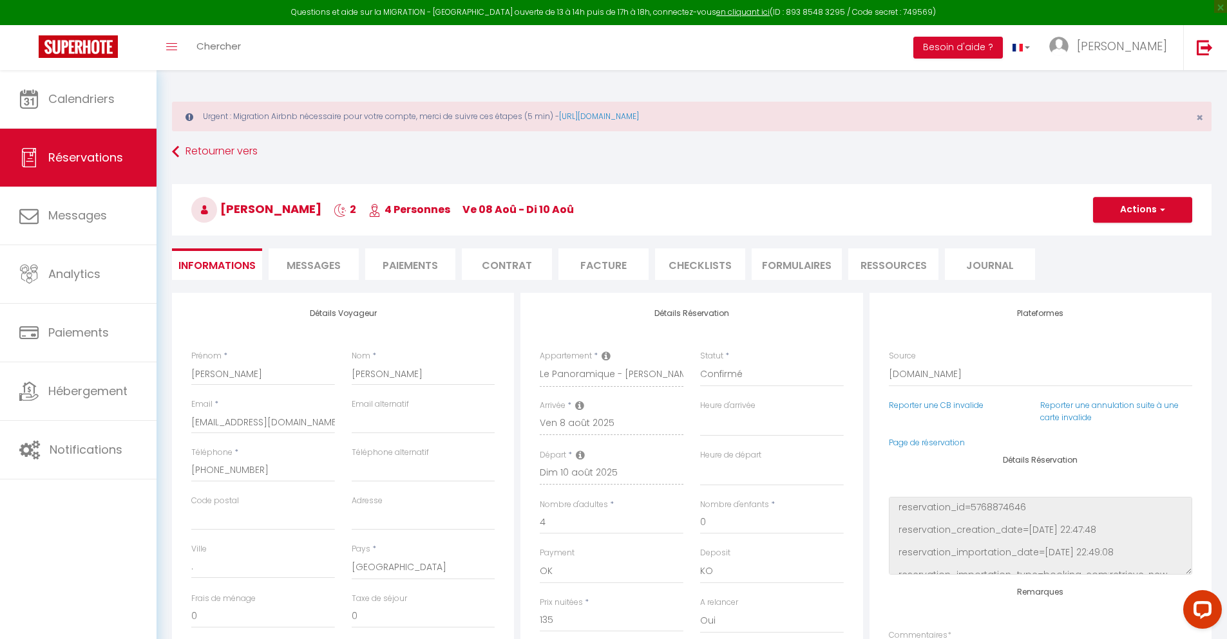
select select
checkbox input "false"
type textarea "** THIS RESERVATION HAS BEEN PRE-PAID ** BOOKING NOTE : Payment charge is EUR 2…"
type input "70"
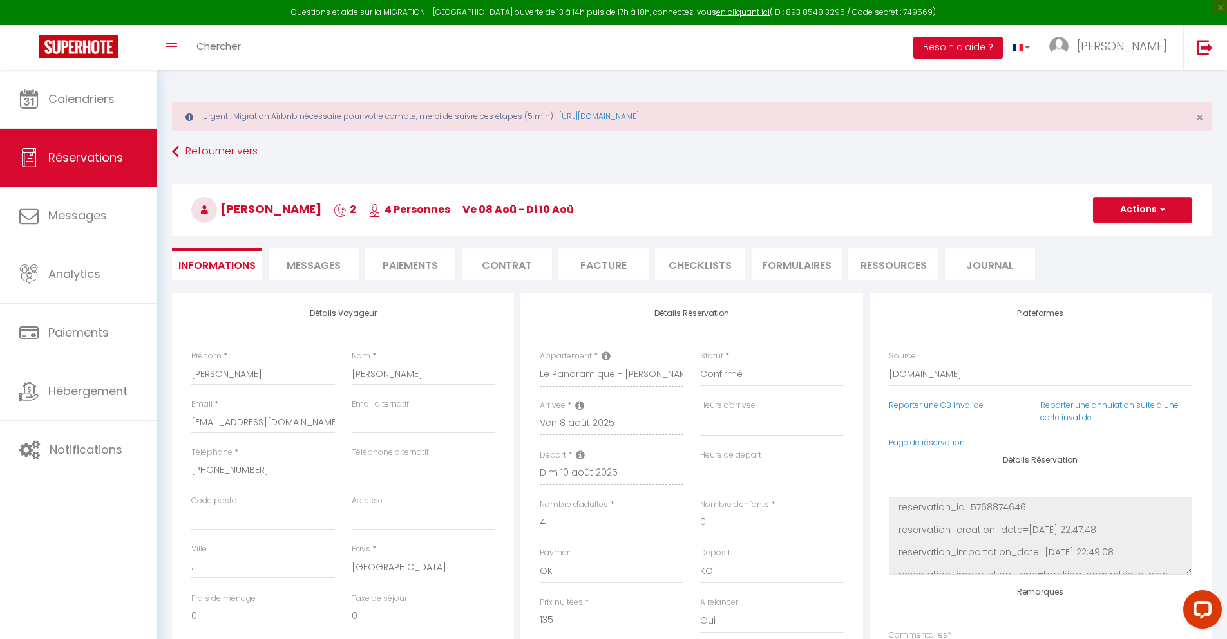
type input "8.84"
select select
checkbox input "false"
select select
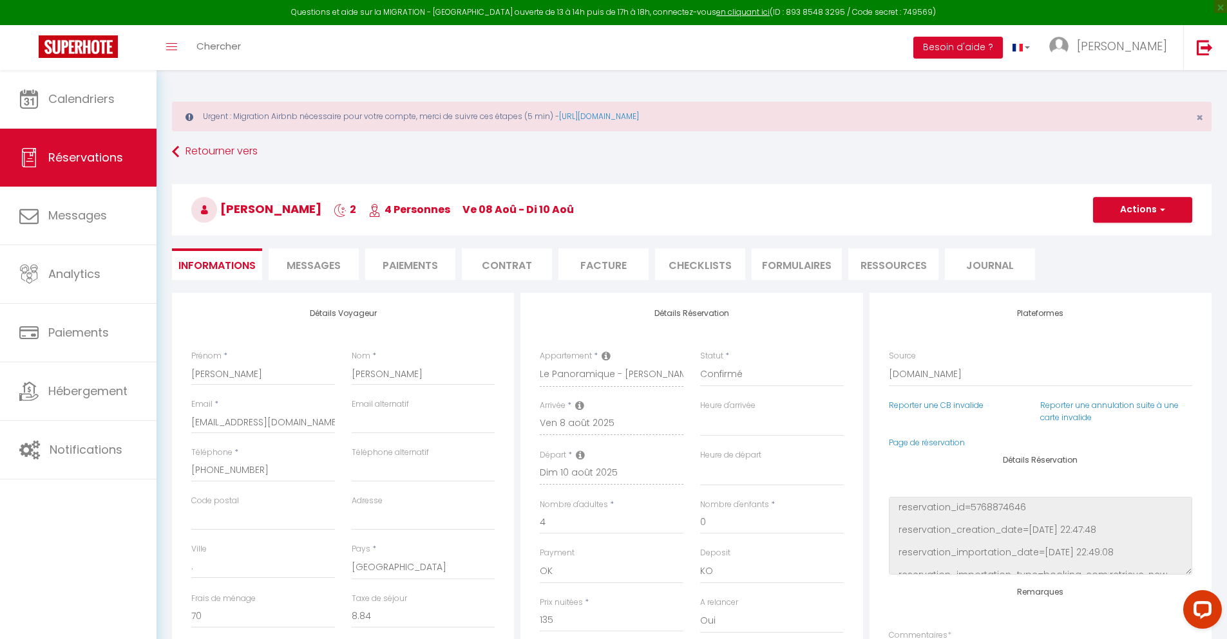
select select
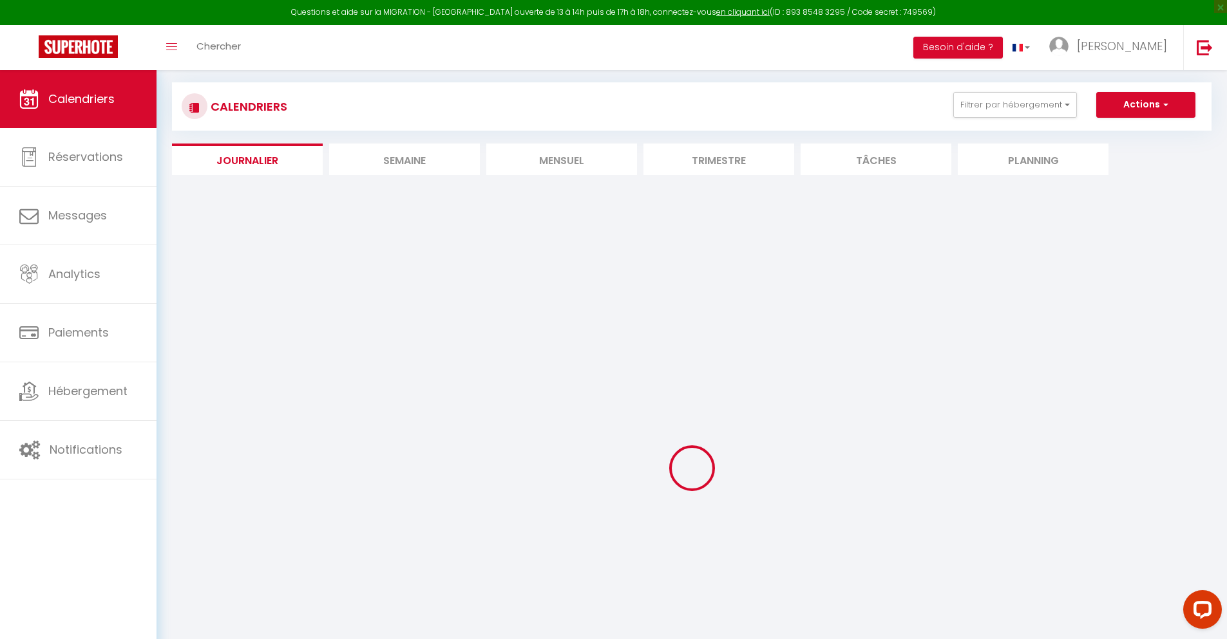
select select
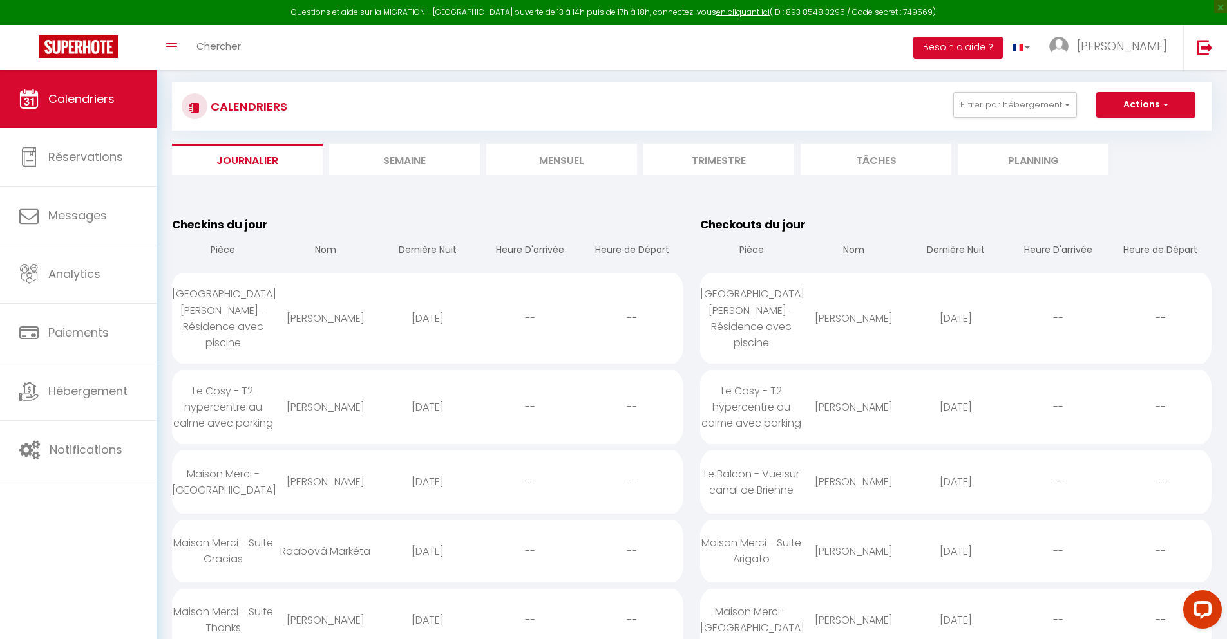
scroll to position [1527, 0]
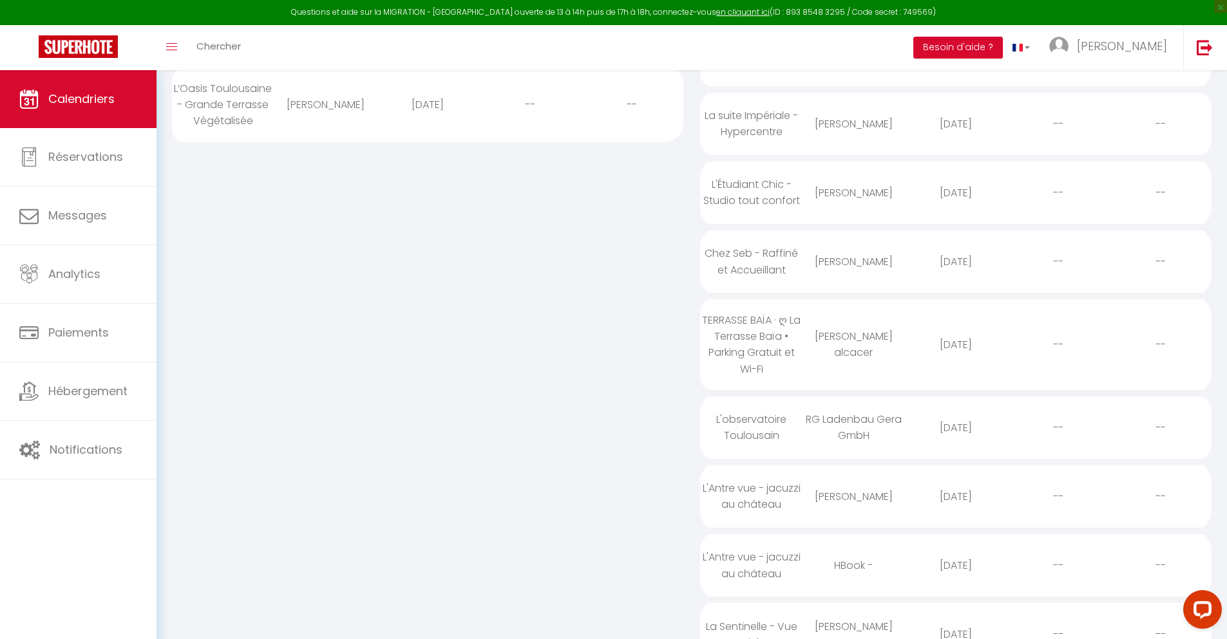
select select "0"
select select "1"
select select
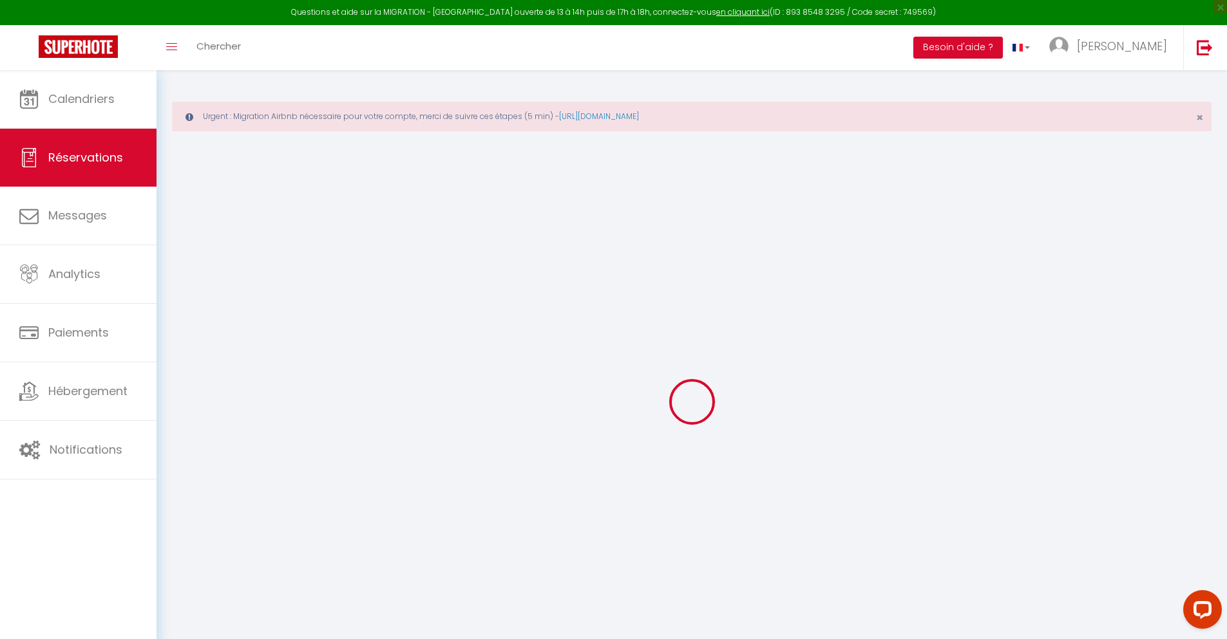
select select
checkbox input "false"
type textarea "isAutoTranslationEnabled=true user=[object Object] viewer=[object Object] heade…"
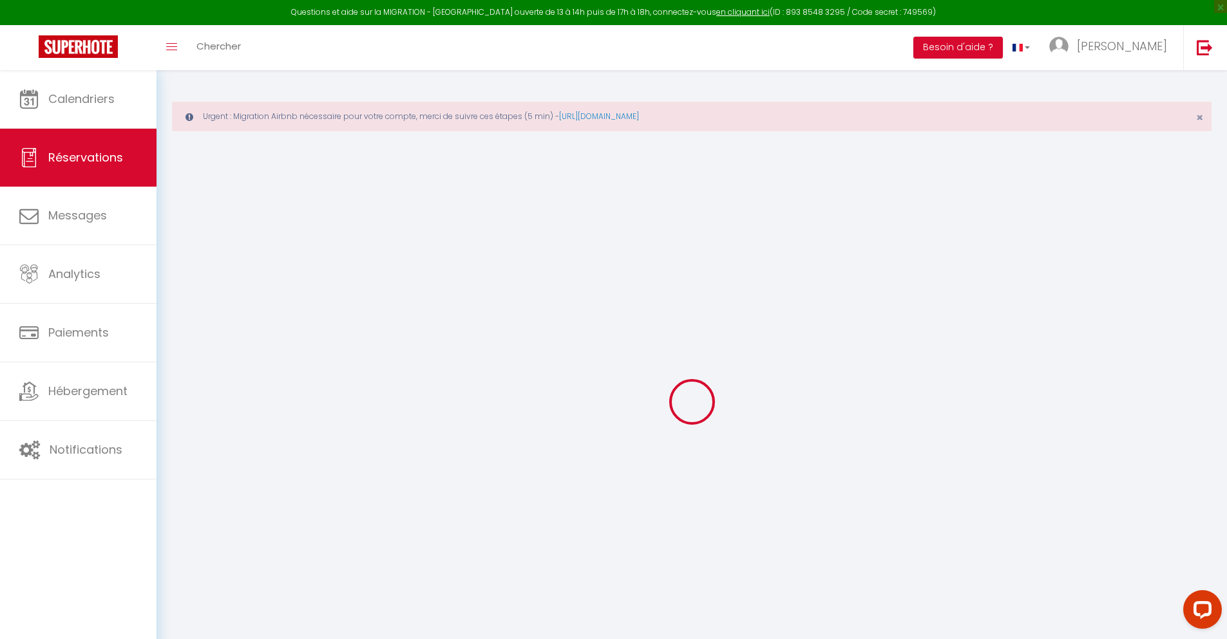
select select
type input "40"
type input "2.76"
select select
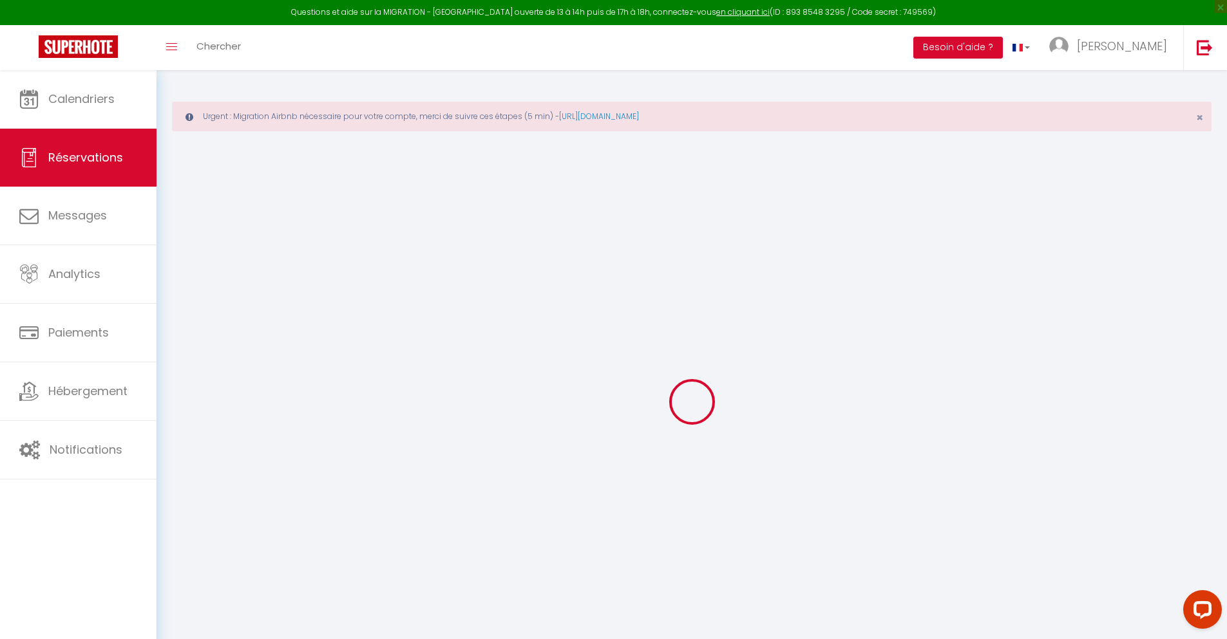
checkbox input "false"
type textarea "isAutoTranslationEnabled=true user=[object Object] viewer=[object Object] heade…"
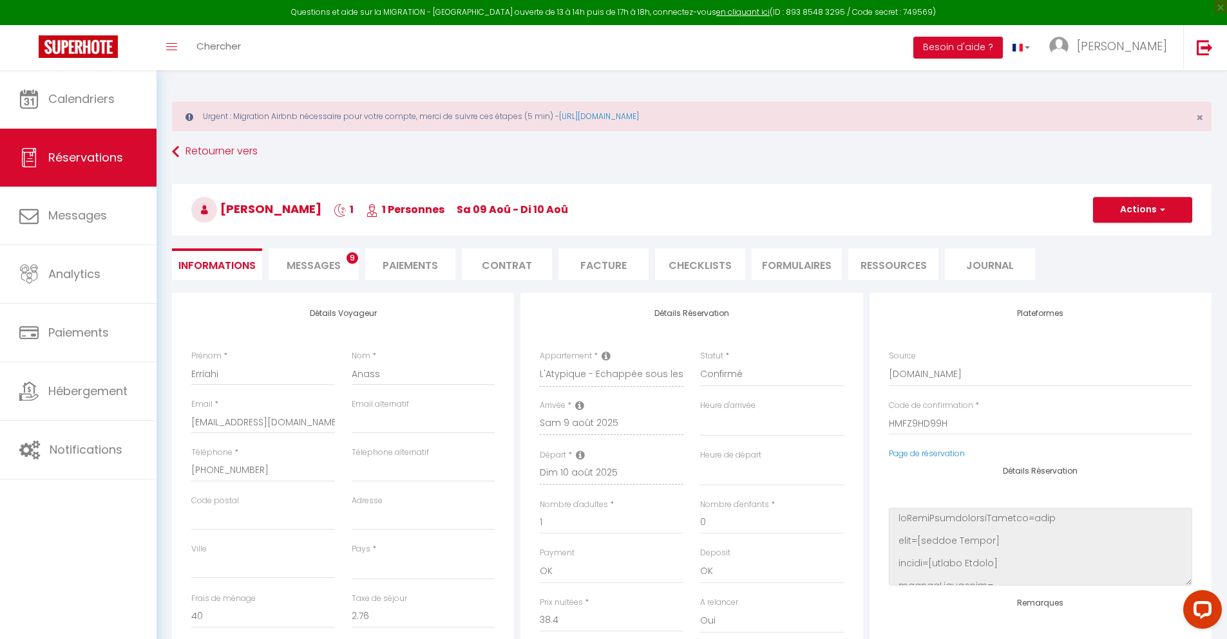
select select
checkbox input "false"
type textarea "isAutoTranslationEnabled=true user=[object Object] viewer=[object Object] heade…"
select select
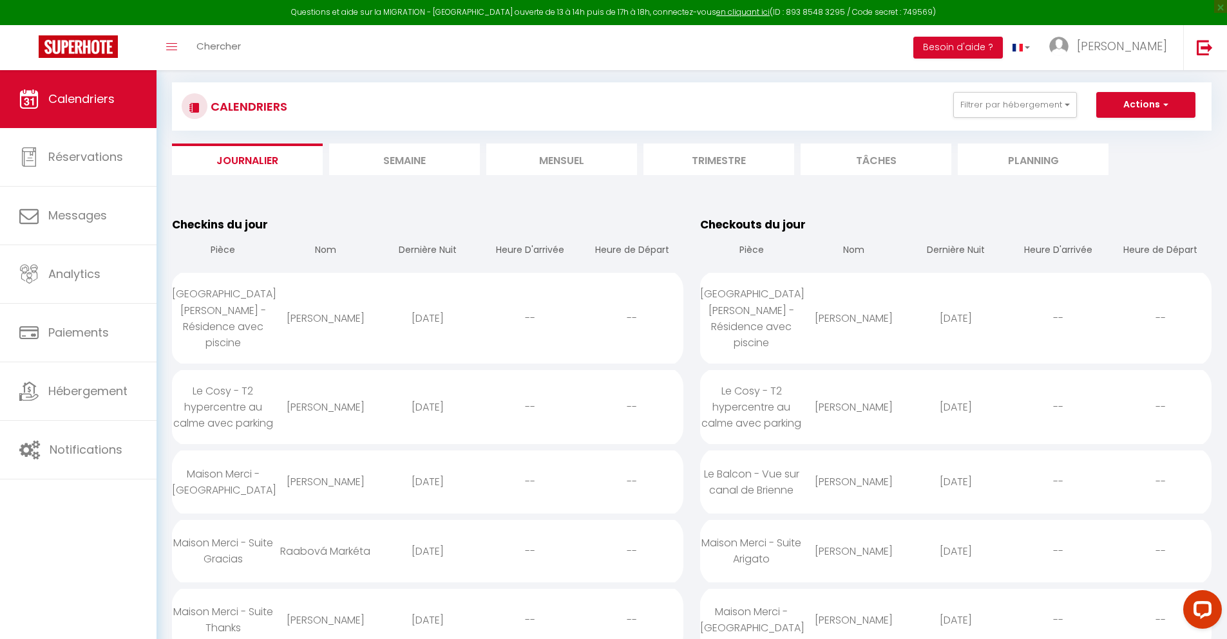
scroll to position [1607, 0]
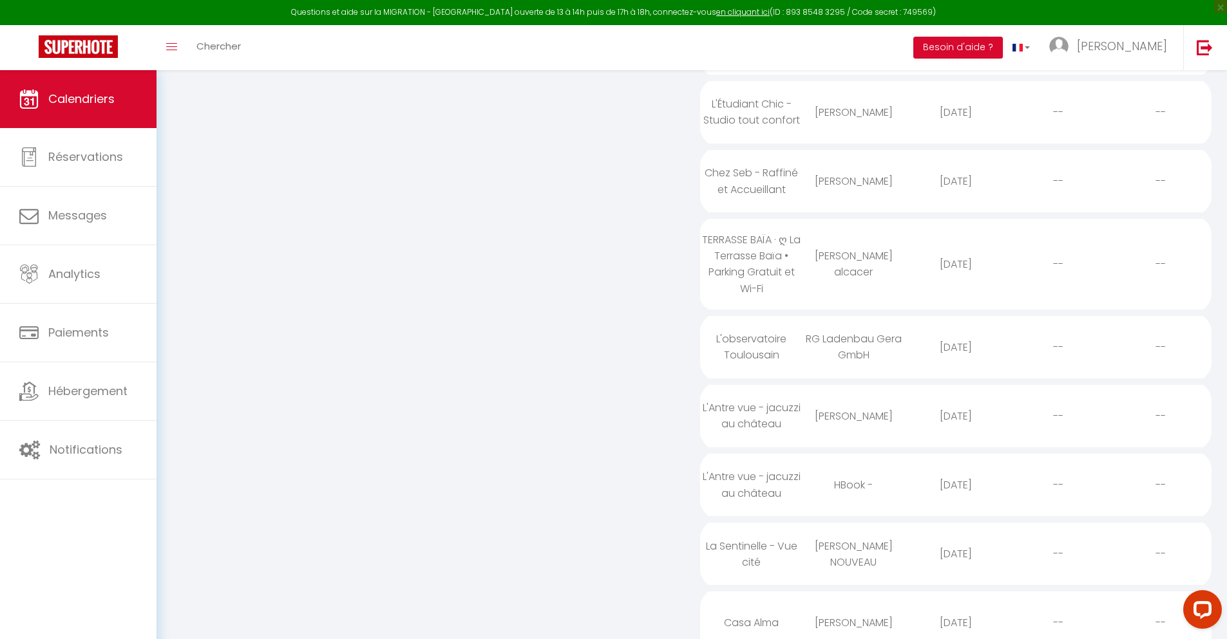
select select "0"
select select "1"
select select
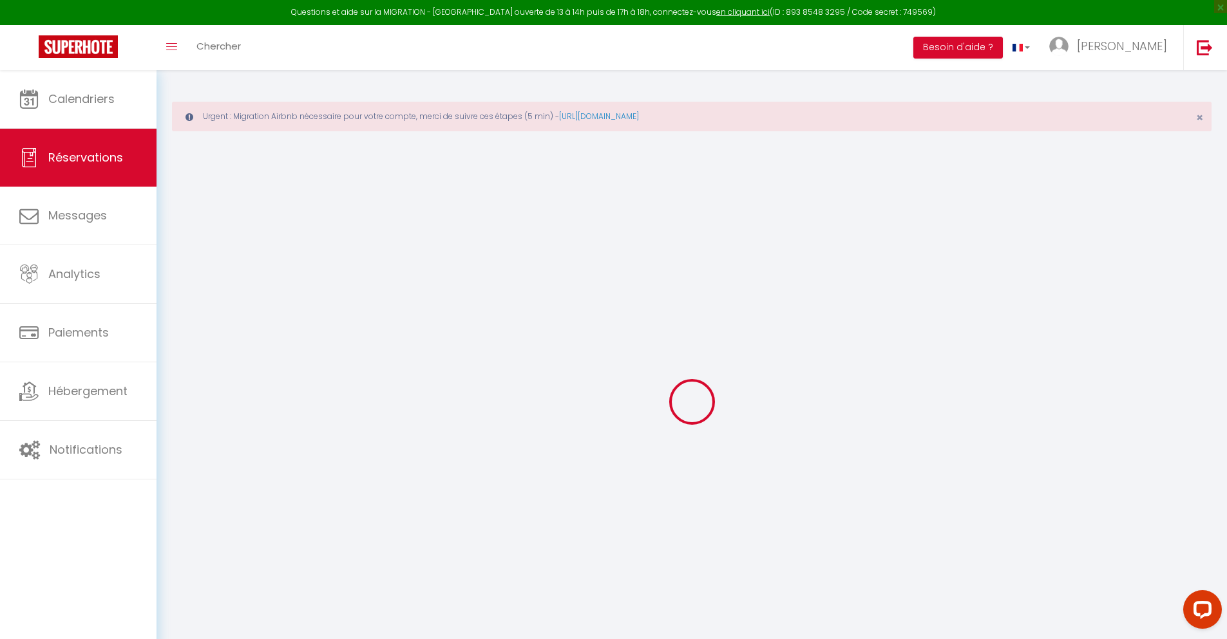
select select
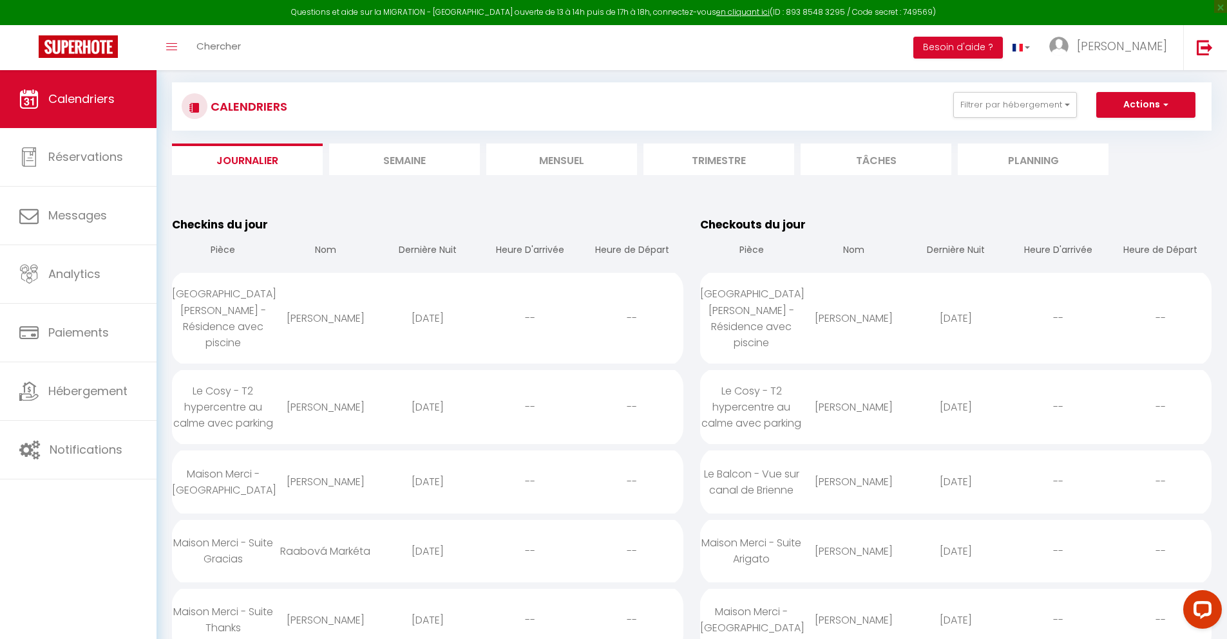
scroll to position [1676, 0]
